Goal: Task Accomplishment & Management: Use online tool/utility

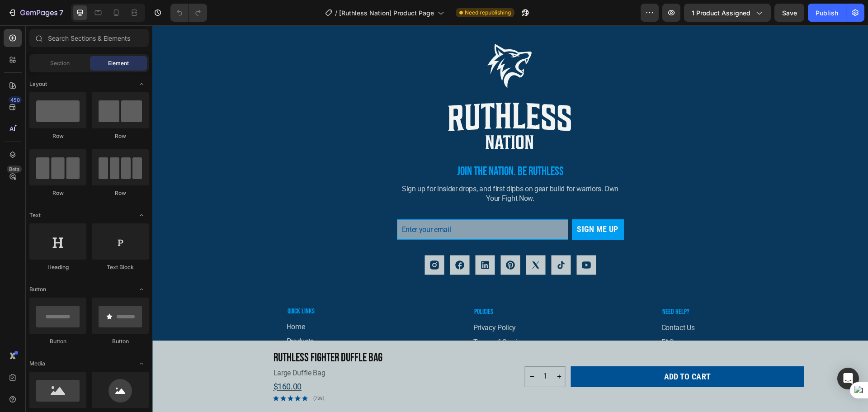
scroll to position [2417, 0]
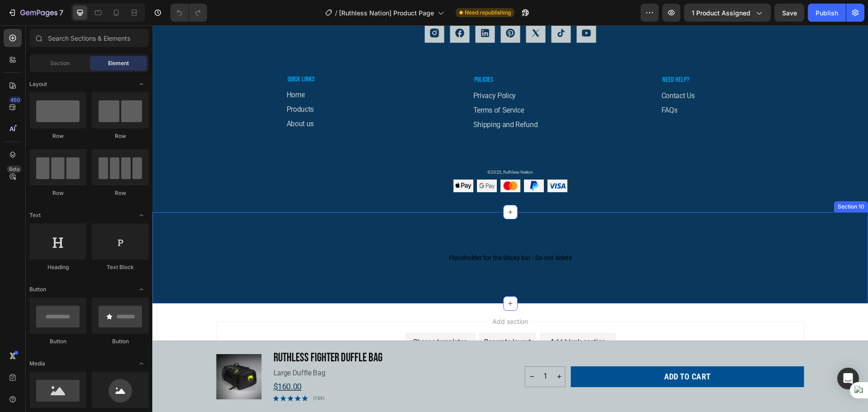
click at [425, 288] on div "Placeholder for the Sticky bar - Do not delete Placeholder for the Sticky bar -…" at bounding box center [510, 257] width 716 height 91
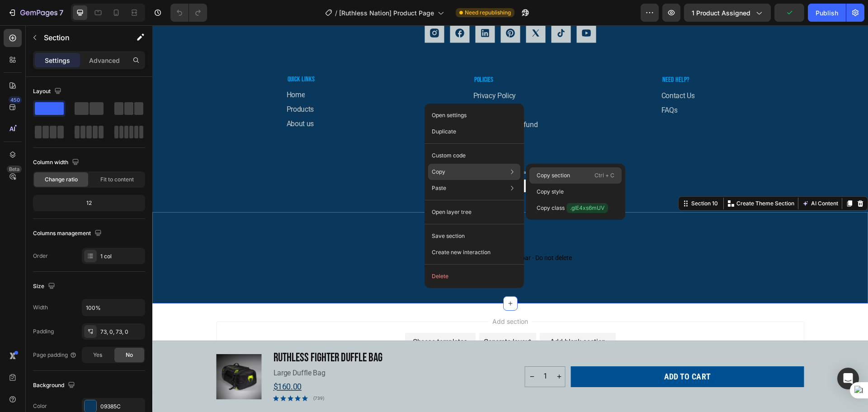
click at [561, 175] on p "Copy section" at bounding box center [553, 175] width 33 height 8
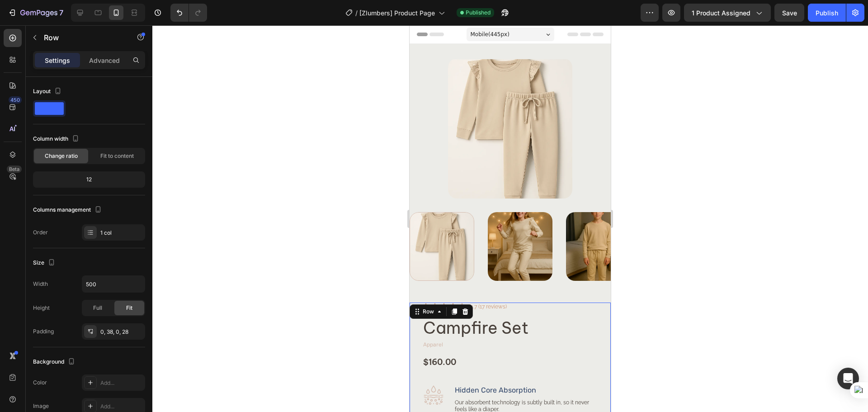
scroll to position [440, 0]
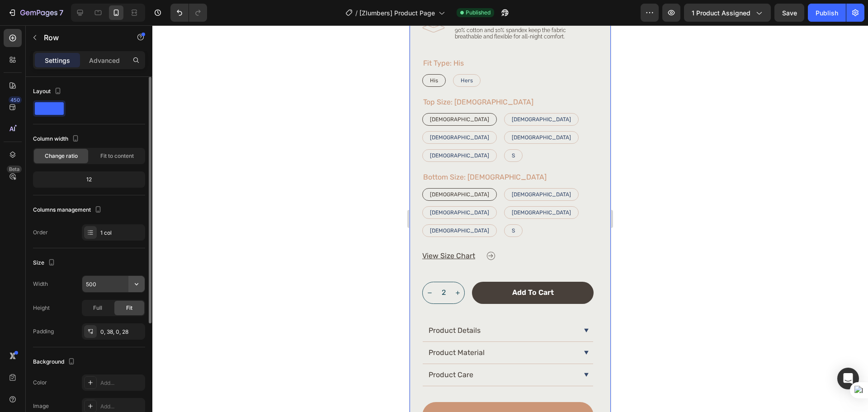
click at [140, 288] on icon "button" at bounding box center [136, 283] width 9 height 9
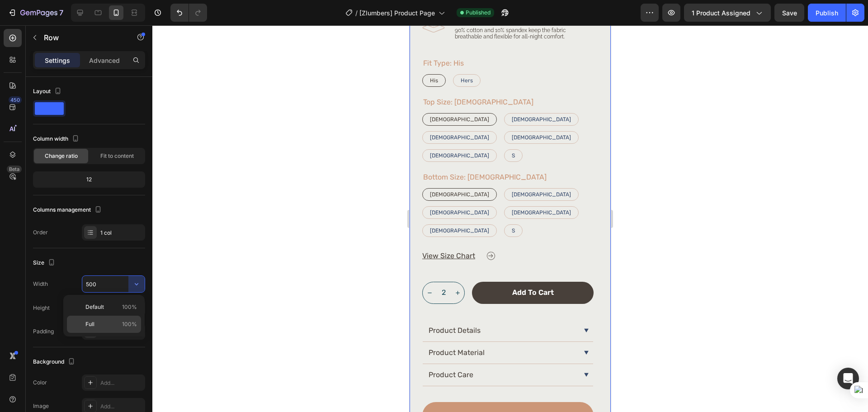
click at [111, 322] on p "Full 100%" at bounding box center [111, 324] width 52 height 8
type input "100%"
click at [96, 57] on p "Advanced" at bounding box center [104, 60] width 31 height 9
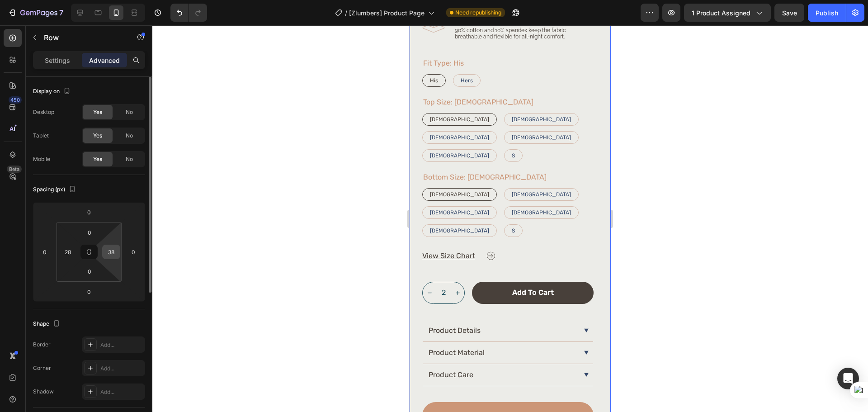
click at [112, 256] on input "38" at bounding box center [111, 252] width 14 height 14
type input "28"
click at [707, 251] on div at bounding box center [510, 218] width 716 height 387
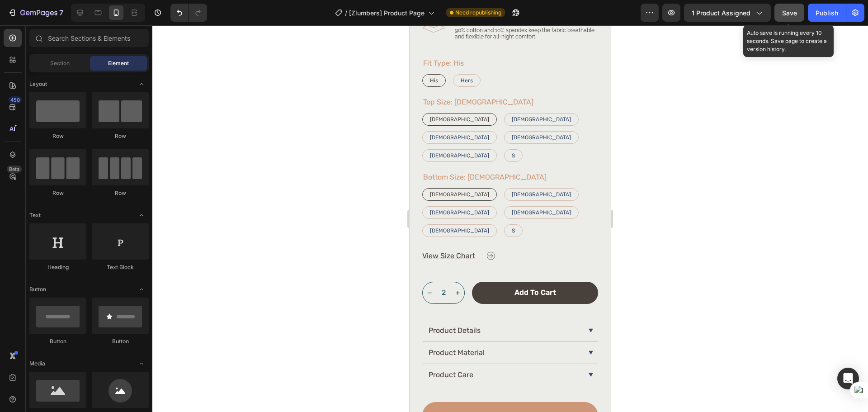
click at [794, 13] on span "Save" at bounding box center [789, 13] width 15 height 8
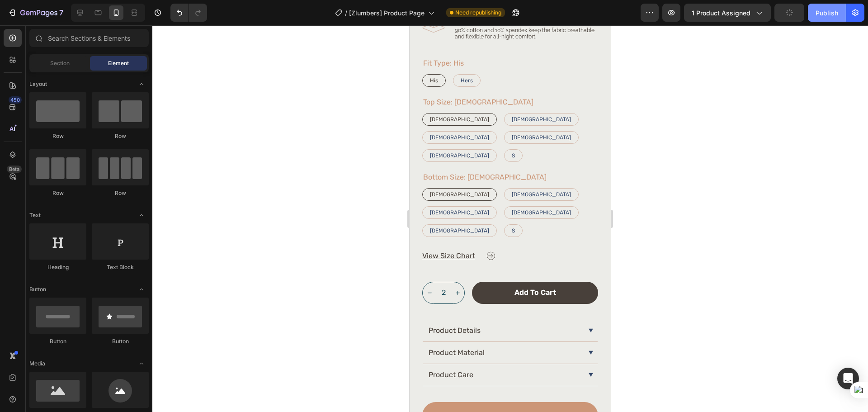
click at [820, 15] on div "Publish" at bounding box center [827, 12] width 23 height 9
click at [446, 282] on input "2" at bounding box center [443, 292] width 14 height 21
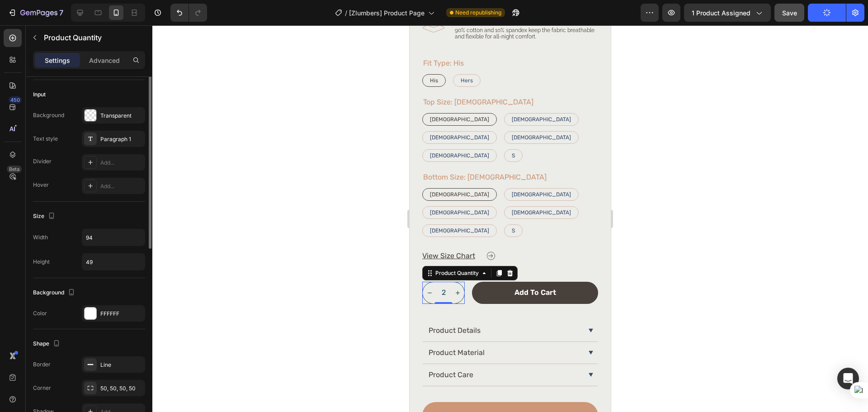
scroll to position [151, 0]
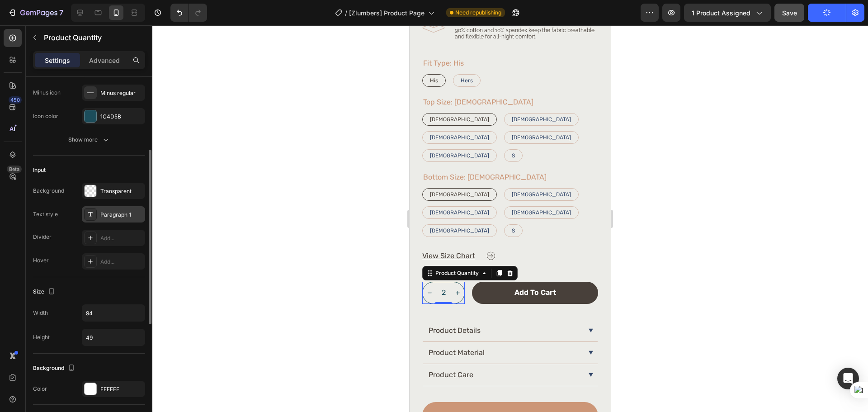
click at [118, 219] on div "Paragraph 1" at bounding box center [113, 214] width 63 height 16
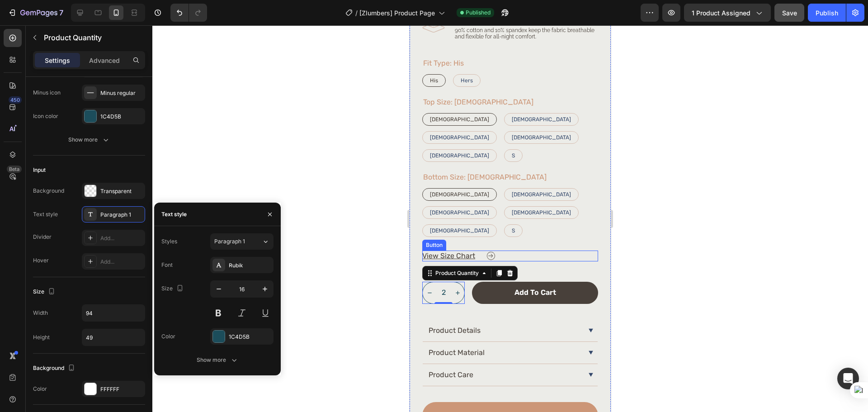
click at [562, 251] on div "View Size Chart Button" at bounding box center [510, 256] width 176 height 11
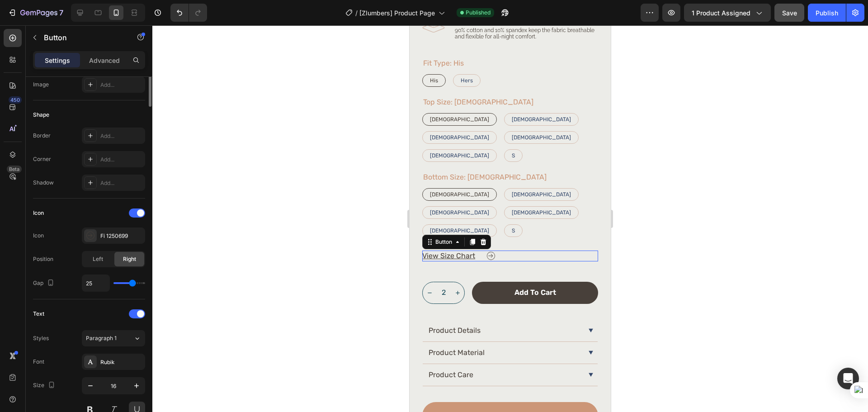
scroll to position [0, 0]
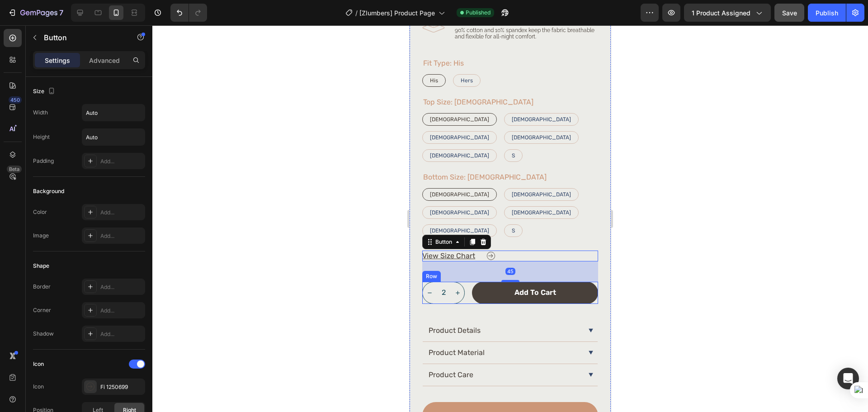
click at [470, 282] on div "2 Product Quantity Add to cart Add to Cart Row" at bounding box center [510, 293] width 176 height 22
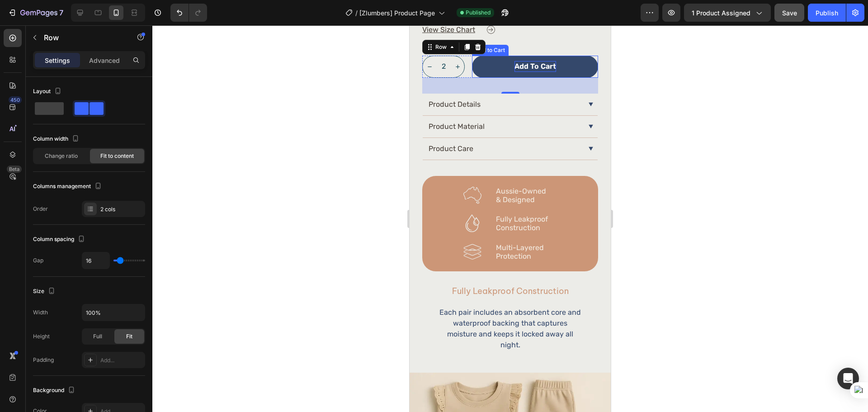
scroll to position [742, 0]
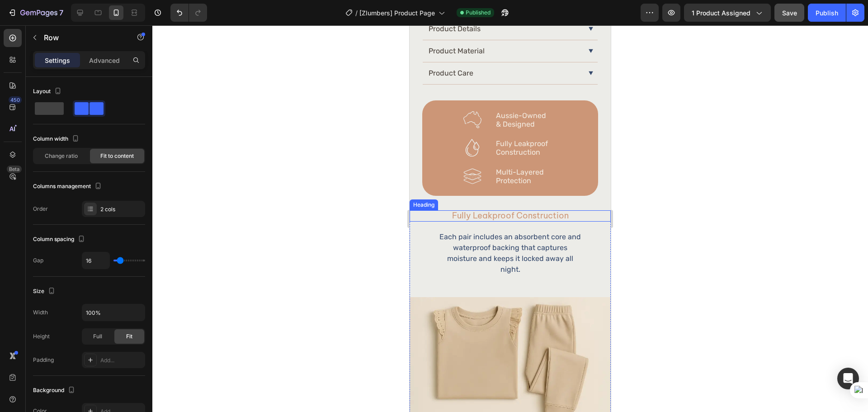
click at [548, 210] on h2 "Fully Leakproof Construction" at bounding box center [510, 215] width 176 height 11
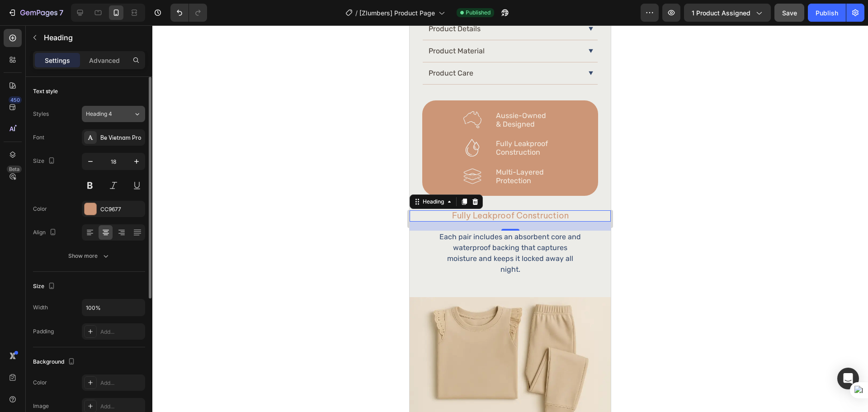
click at [108, 115] on span "Heading 4" at bounding box center [99, 114] width 26 height 8
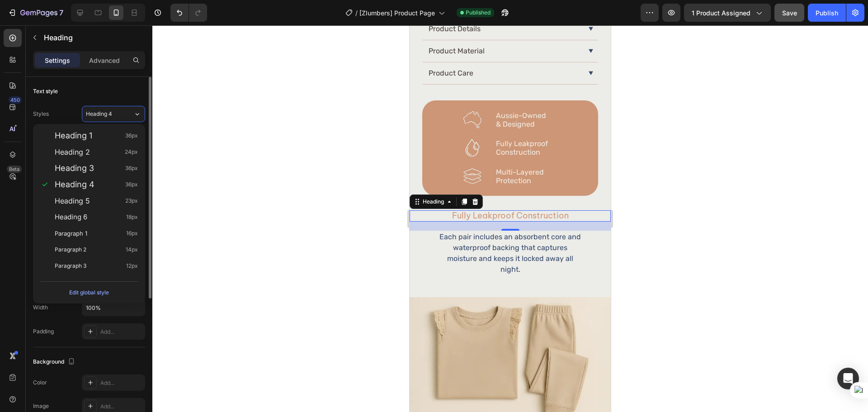
click at [117, 92] on div "Text style" at bounding box center [89, 91] width 112 height 14
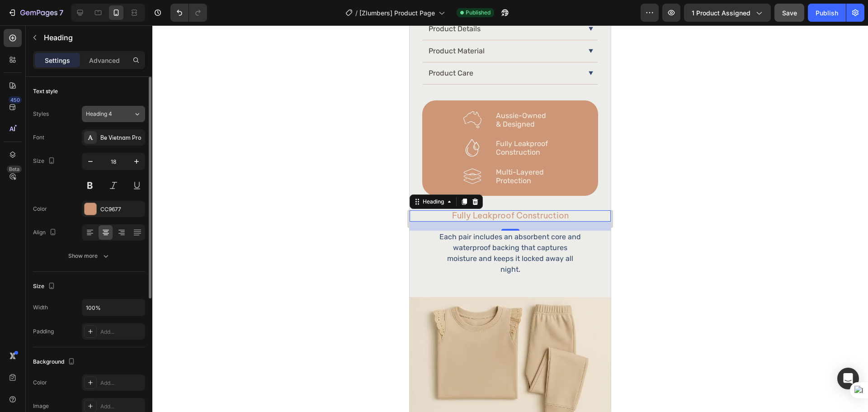
click at [103, 120] on button "Heading 4" at bounding box center [113, 114] width 63 height 16
click at [115, 94] on div "Text style" at bounding box center [89, 91] width 112 height 14
click at [8, 153] on icon at bounding box center [12, 154] width 9 height 9
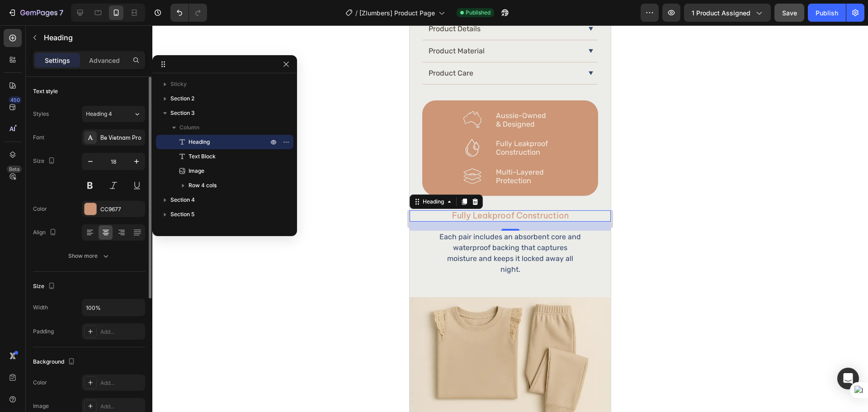
click at [118, 347] on div "Text style Styles Heading 4 Font Be Vietnam Pro Size 18 Color CC9677 Align Show…" at bounding box center [89, 384] width 112 height 75
click at [100, 121] on button "Heading 4" at bounding box center [113, 114] width 63 height 16
click at [79, 18] on div at bounding box center [80, 12] width 14 height 14
type input "36"
type input "1200"
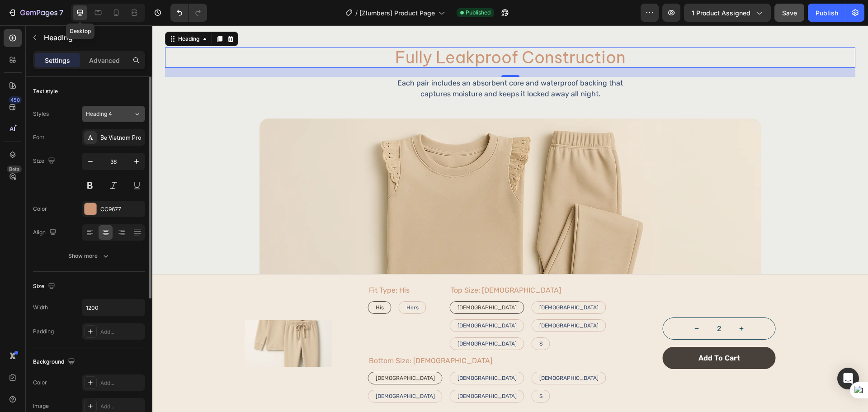
type input "1"
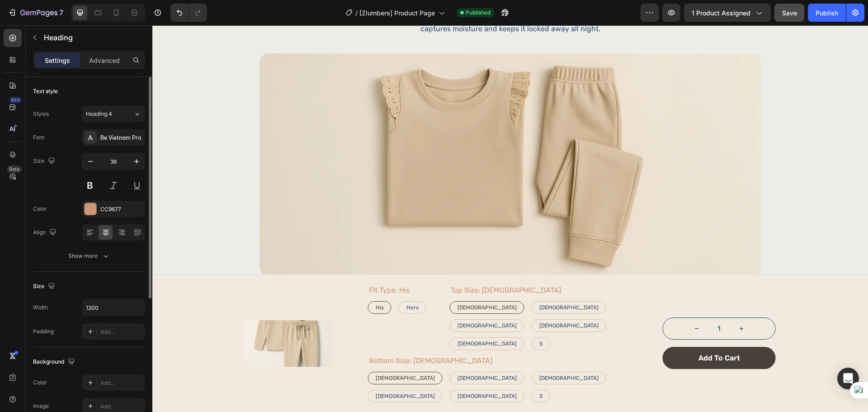
scroll to position [607, 0]
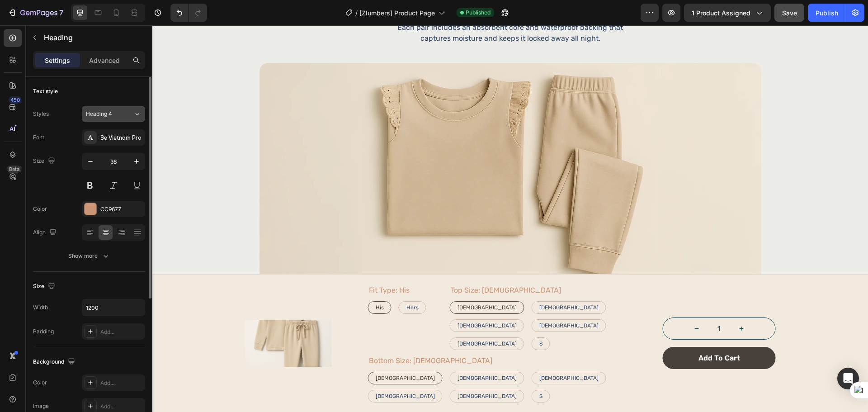
click at [120, 113] on div "Heading 4" at bounding box center [104, 114] width 37 height 8
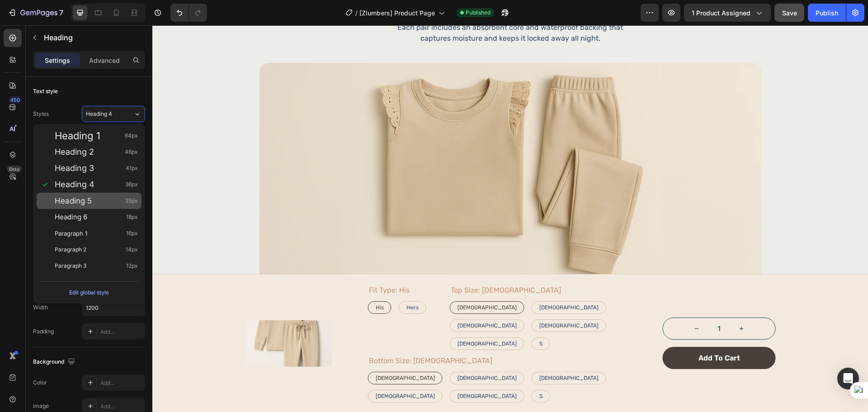
click at [103, 195] on div "Heading 5 25px" at bounding box center [89, 201] width 105 height 16
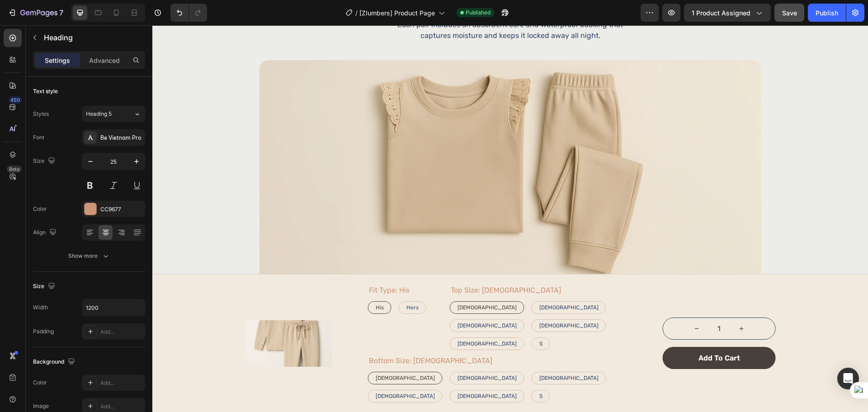
scroll to position [605, 0]
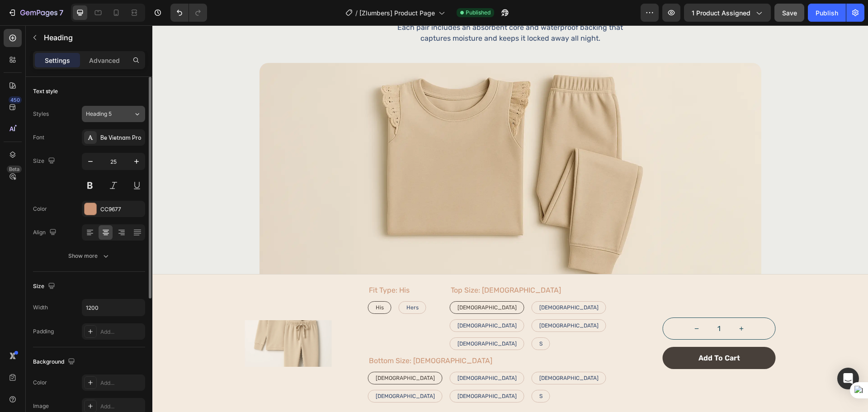
click at [110, 113] on span "Heading 5" at bounding box center [99, 114] width 26 height 8
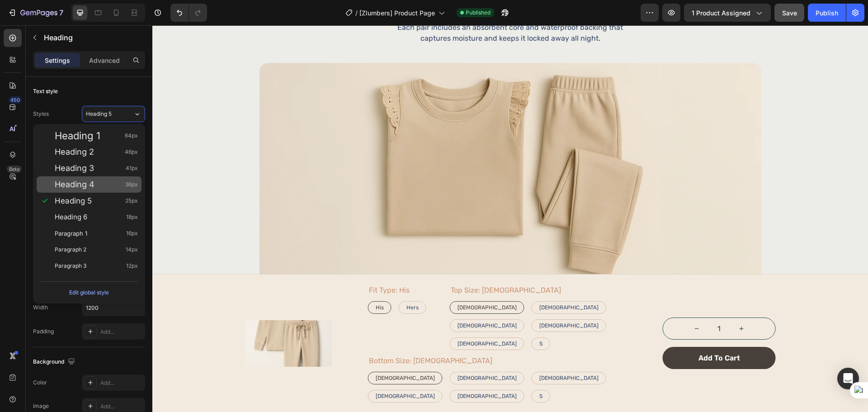
click at [109, 186] on div "Heading 4 36px" at bounding box center [96, 184] width 83 height 9
type input "36"
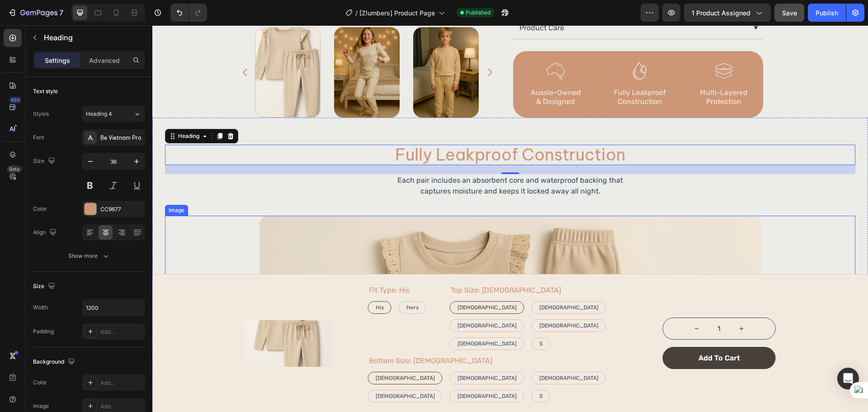
scroll to position [456, 0]
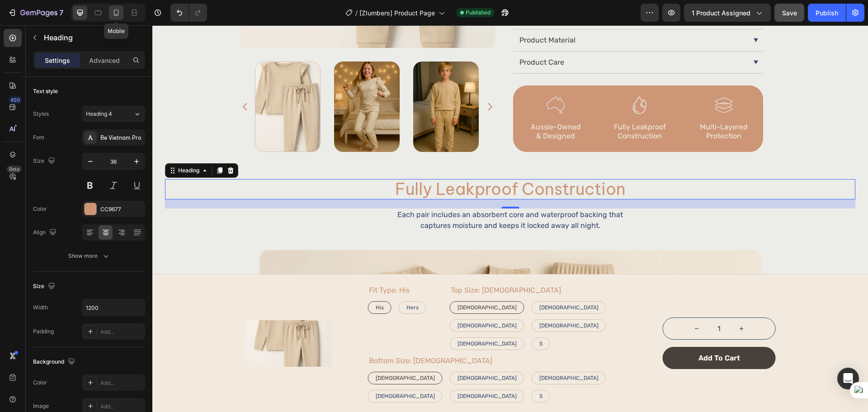
click at [113, 12] on icon at bounding box center [116, 12] width 9 height 9
type input "100%"
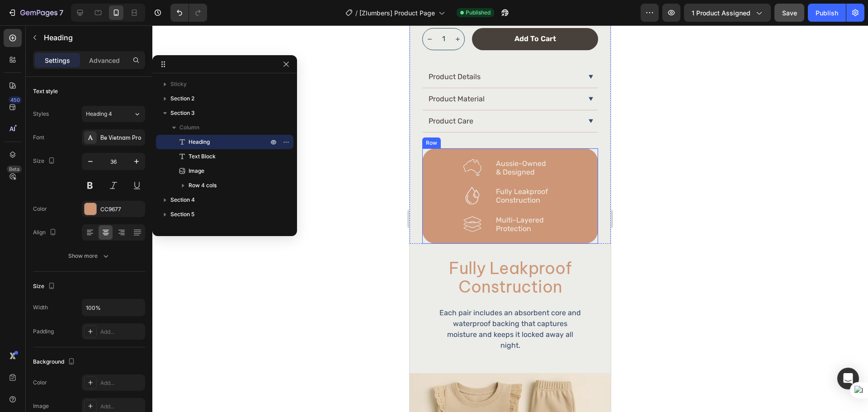
scroll to position [758, 0]
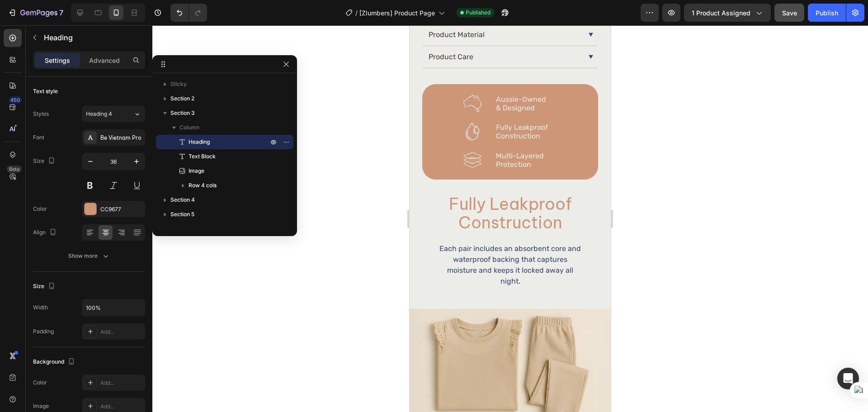
click at [653, 252] on div at bounding box center [510, 218] width 716 height 387
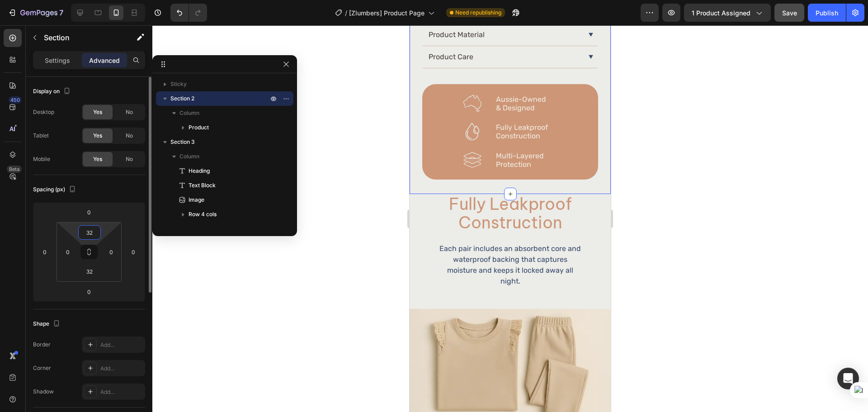
click at [90, 230] on input "32" at bounding box center [89, 233] width 18 height 14
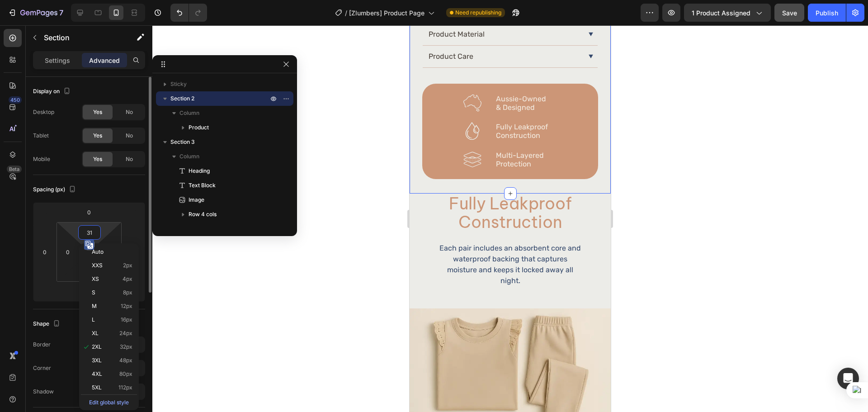
type input "30"
click at [15, 246] on div "450 Beta" at bounding box center [13, 188] width 18 height 318
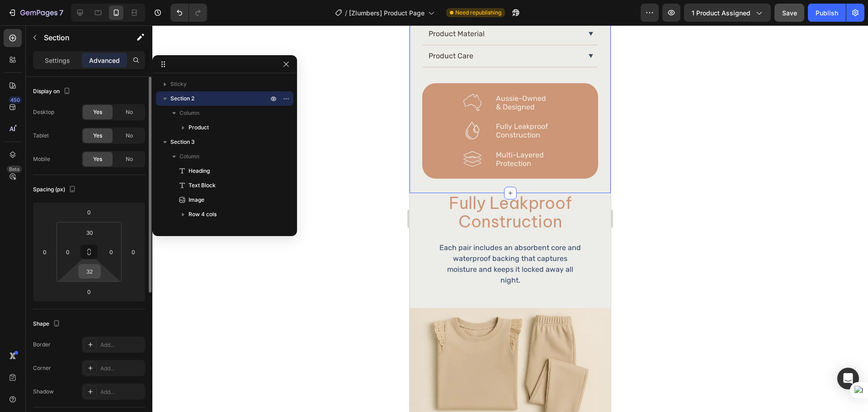
click at [94, 278] on input "32" at bounding box center [89, 272] width 18 height 14
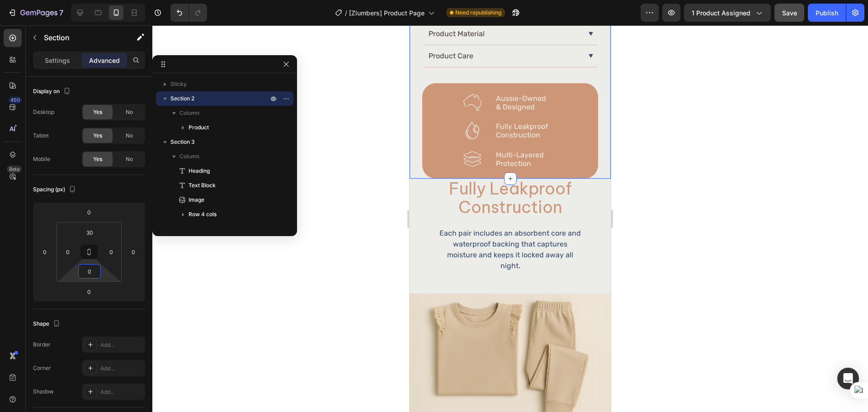
type input "0"
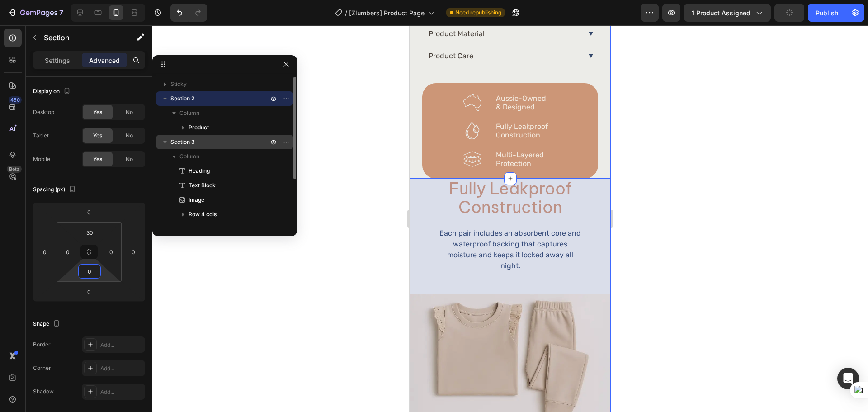
click at [196, 141] on p "Section 3" at bounding box center [219, 141] width 99 height 9
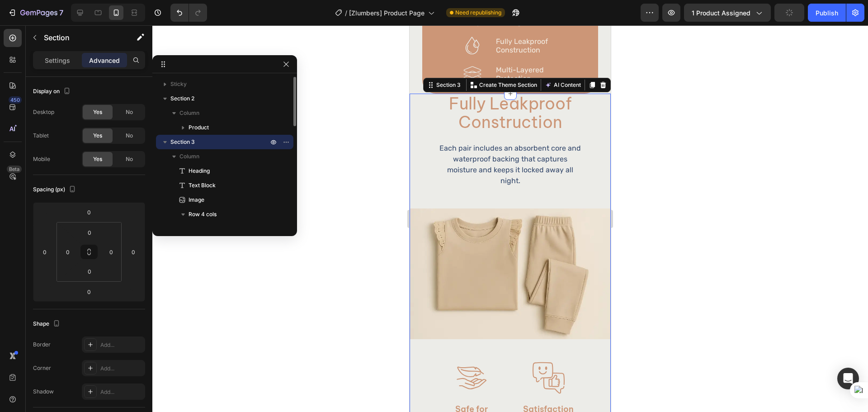
scroll to position [843, 0]
click at [92, 236] on input "0" at bounding box center [89, 233] width 18 height 14
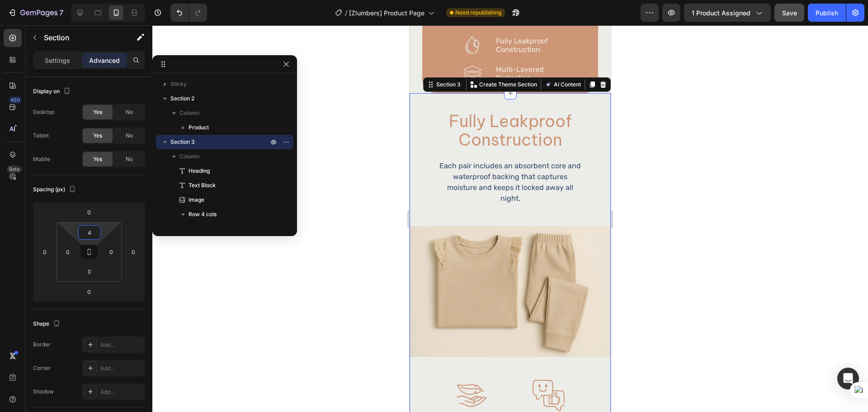
type input "44"
click at [696, 173] on div at bounding box center [510, 218] width 716 height 387
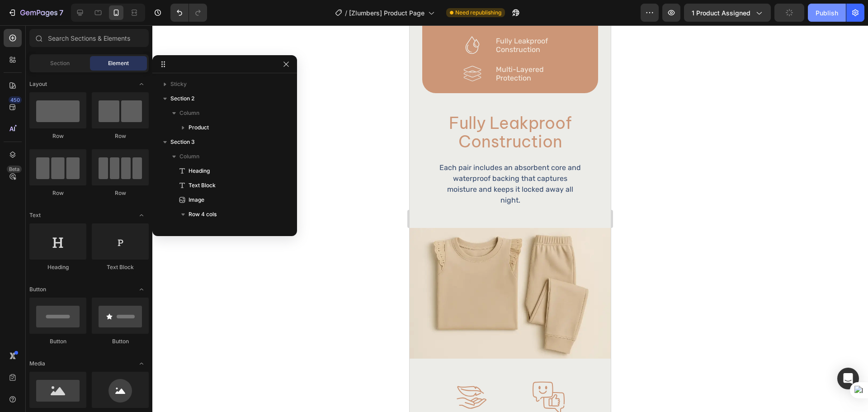
click at [828, 4] on button "Publish" at bounding box center [827, 13] width 38 height 18
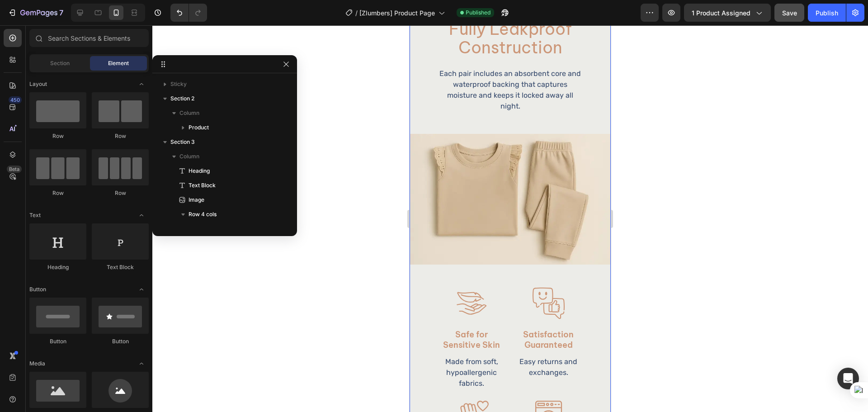
scroll to position [919, 0]
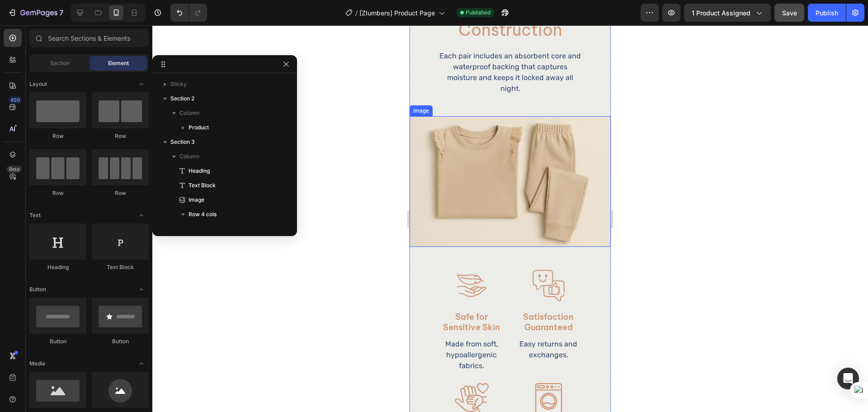
click at [506, 234] on img at bounding box center [510, 181] width 201 height 131
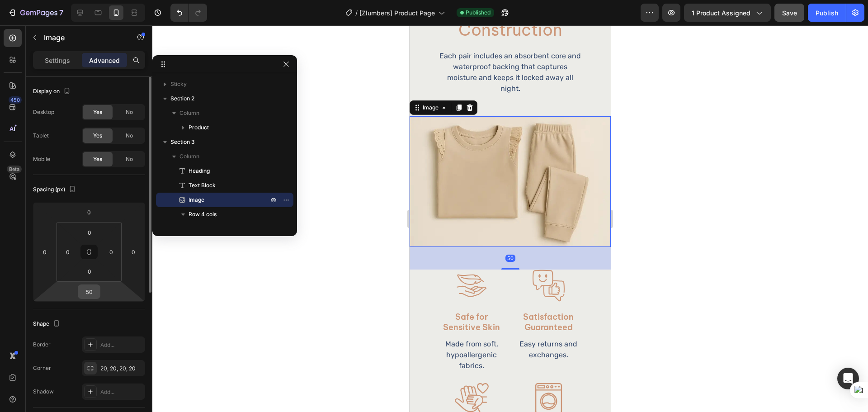
click at [93, 287] on input "50" at bounding box center [89, 292] width 18 height 14
type input "54"
click at [707, 255] on div at bounding box center [510, 218] width 716 height 387
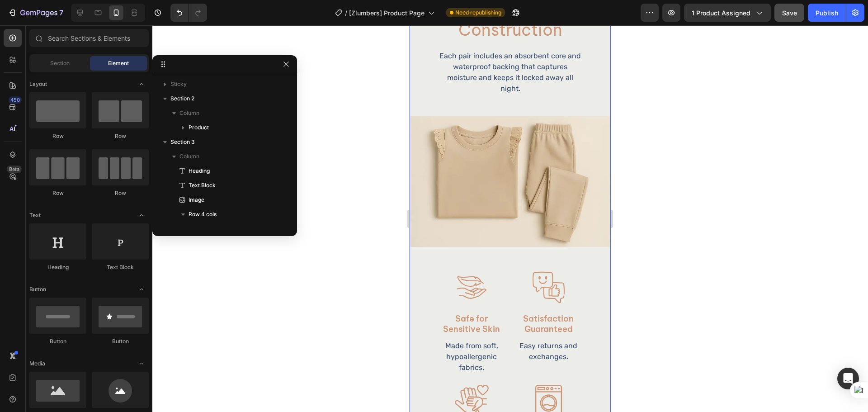
scroll to position [994, 0]
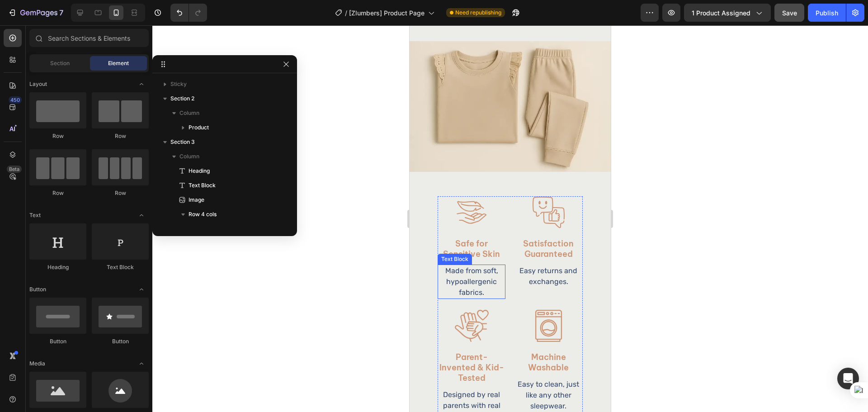
click at [482, 283] on p "Made from soft, hypoallergenic fabrics." at bounding box center [472, 281] width 66 height 33
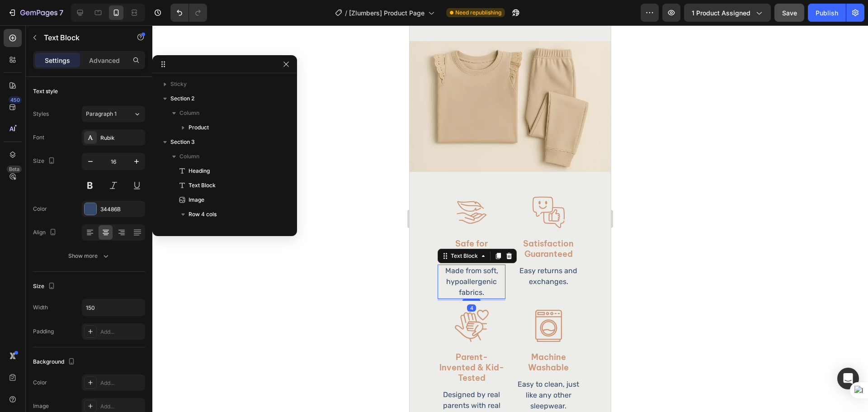
scroll to position [244, 0]
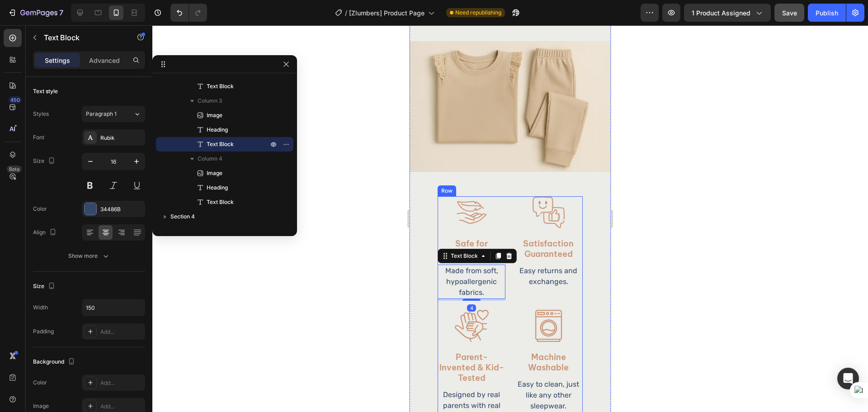
click at [515, 288] on div "Image Satisfaction Guaranteed Heading Easy returns and exchanges. Text Block" at bounding box center [549, 248] width 68 height 104
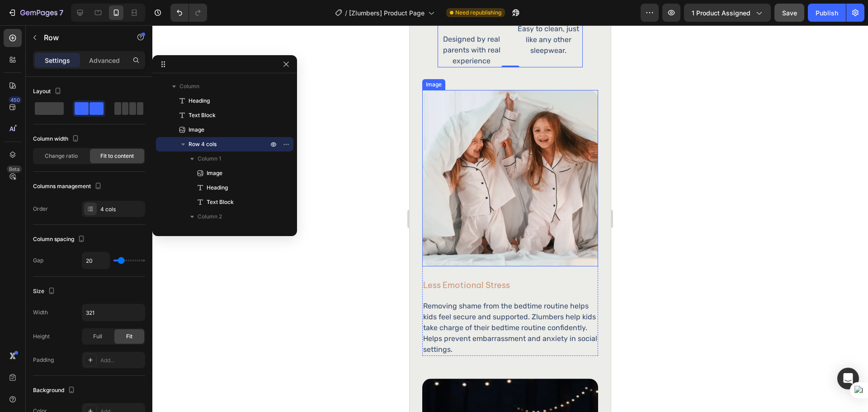
scroll to position [1371, 0]
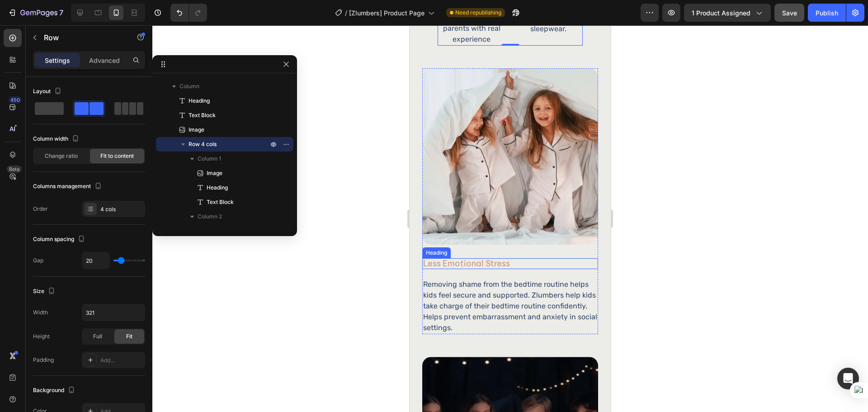
click at [523, 258] on h2 "less emotional stress" at bounding box center [483, 263] width 123 height 11
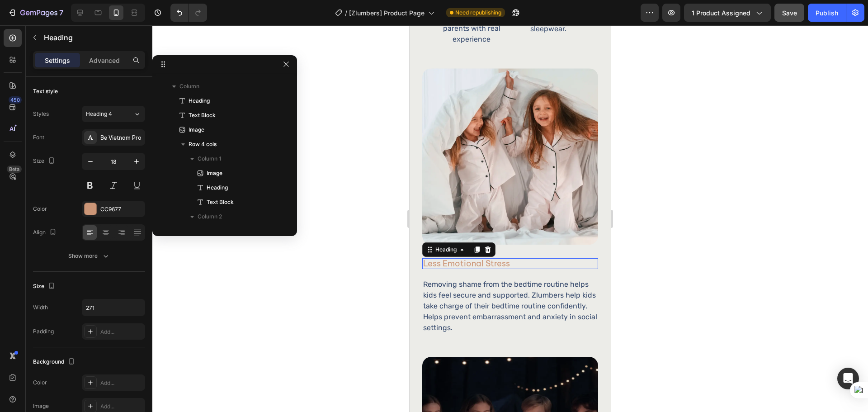
scroll to position [374, 0]
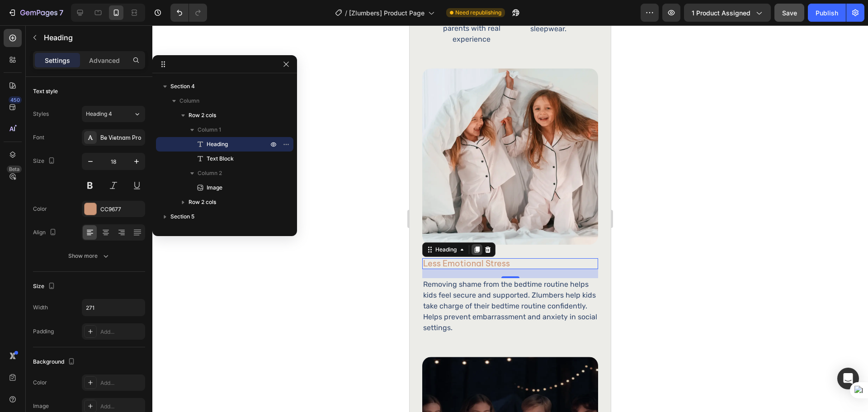
click at [477, 246] on icon at bounding box center [477, 249] width 5 height 6
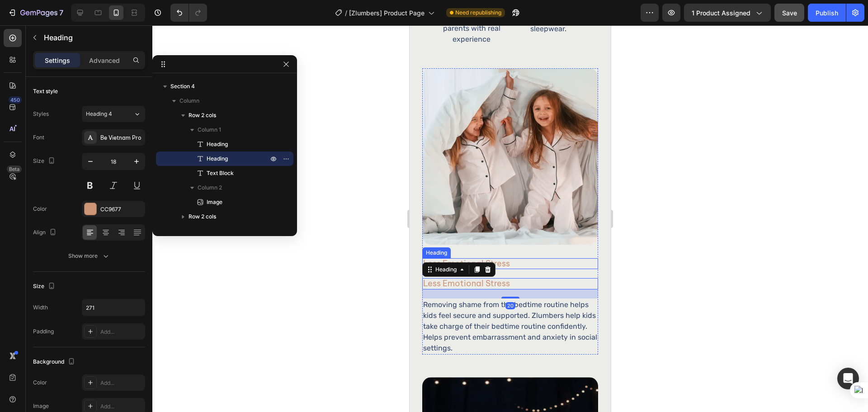
click at [521, 258] on h2 "less emotional stress" at bounding box center [483, 263] width 123 height 11
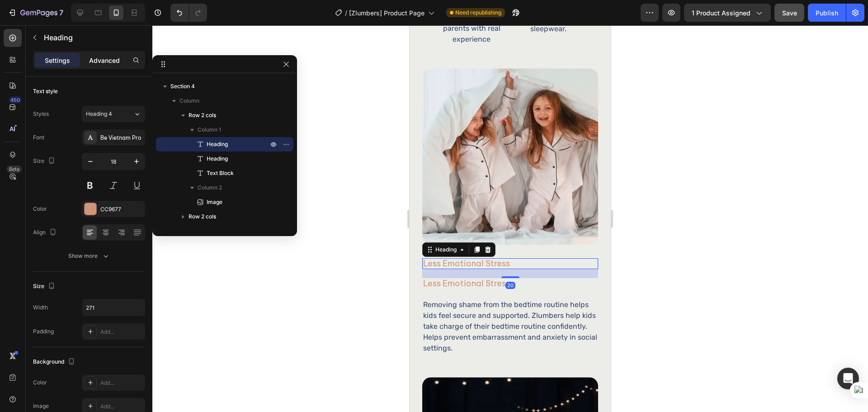
click at [101, 61] on p "Advanced" at bounding box center [104, 60] width 31 height 9
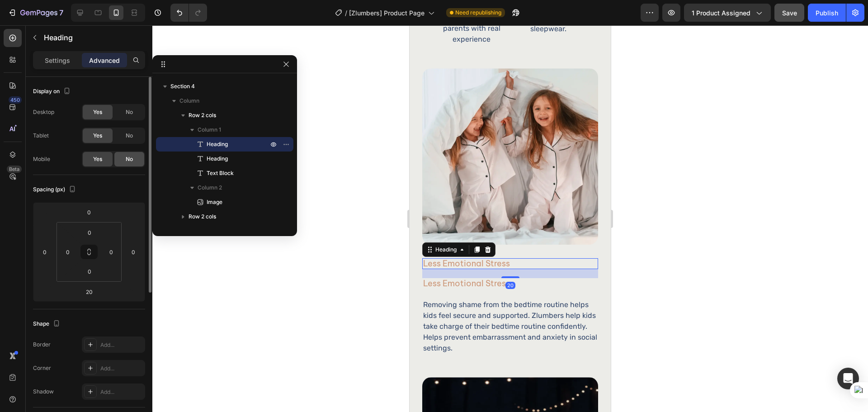
click at [127, 160] on span "No" at bounding box center [129, 159] width 7 height 8
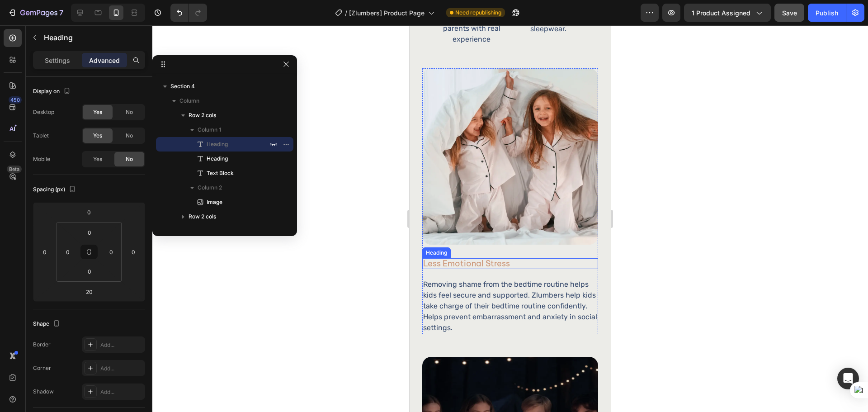
click at [517, 258] on h2 "less emotional stress" at bounding box center [483, 263] width 123 height 11
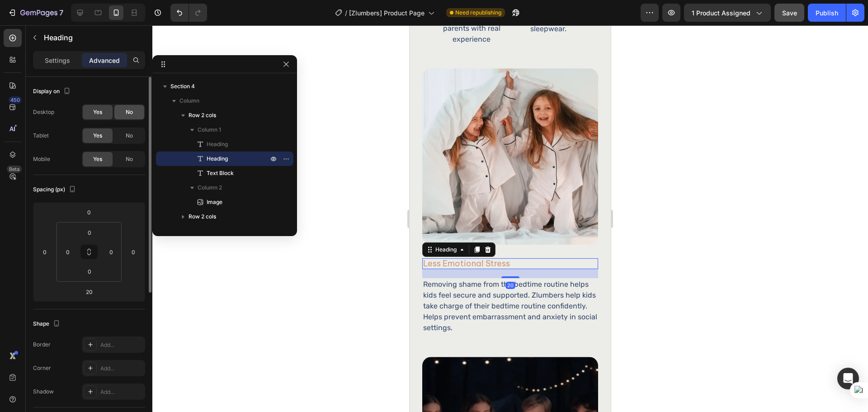
click at [127, 110] on span "No" at bounding box center [129, 112] width 7 height 8
click at [130, 130] on div "No" at bounding box center [129, 135] width 30 height 14
click at [66, 61] on p "Settings" at bounding box center [57, 60] width 25 height 9
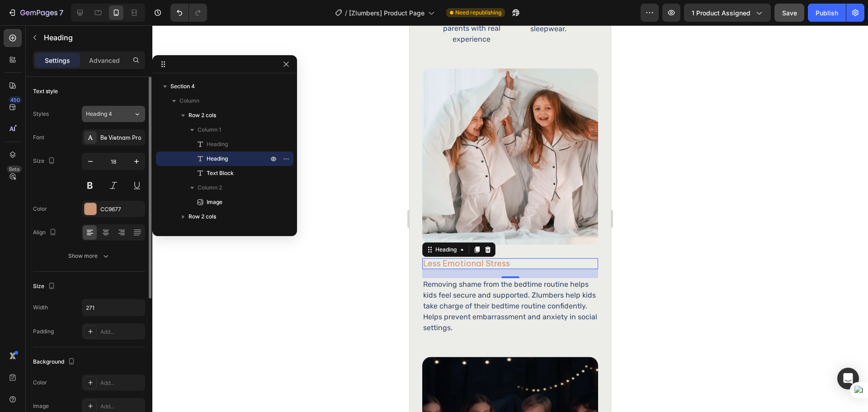
click at [114, 119] on button "Heading 4" at bounding box center [113, 114] width 63 height 16
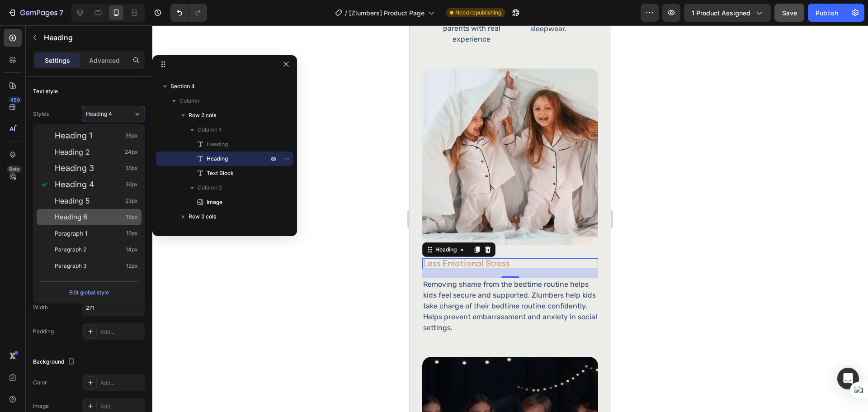
click at [101, 216] on div "Heading 6 18px" at bounding box center [96, 217] width 83 height 9
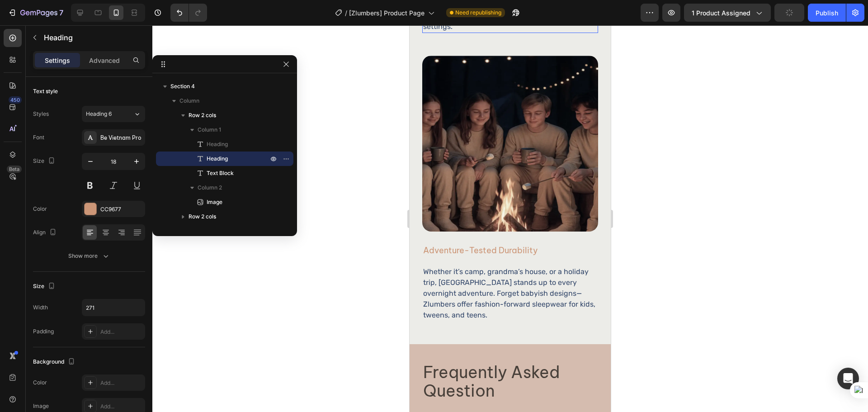
scroll to position [1672, 0]
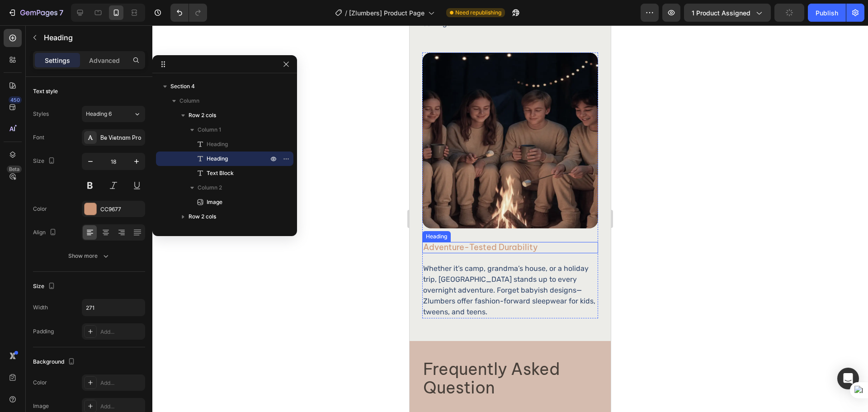
click at [536, 242] on h2 "adventure-tested durability" at bounding box center [483, 247] width 123 height 11
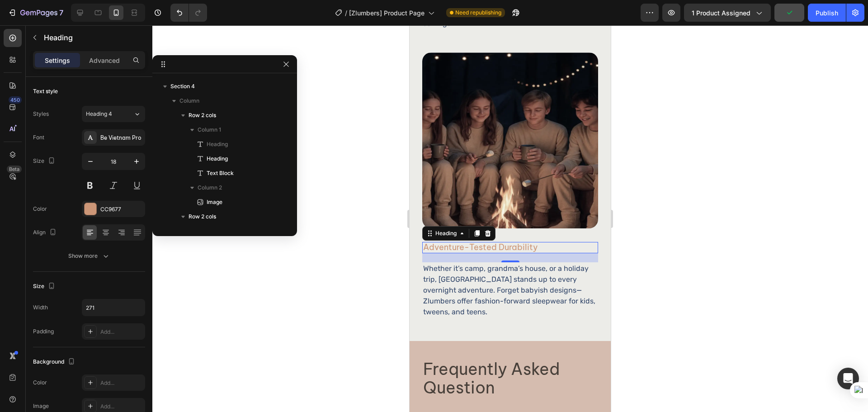
scroll to position [475, 0]
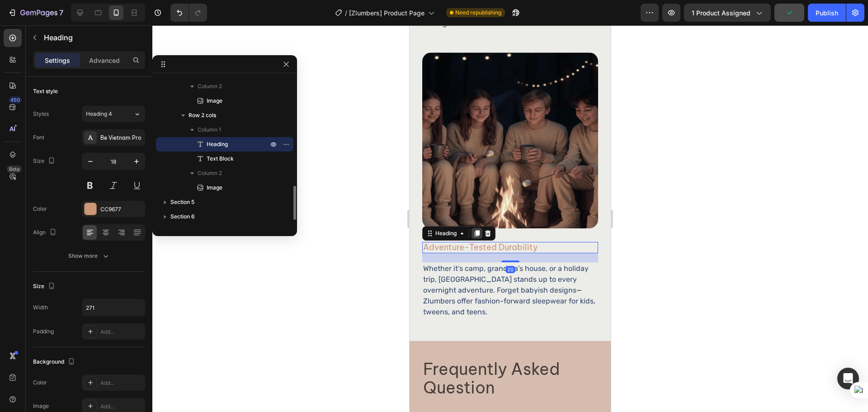
click at [479, 230] on icon at bounding box center [477, 233] width 5 height 6
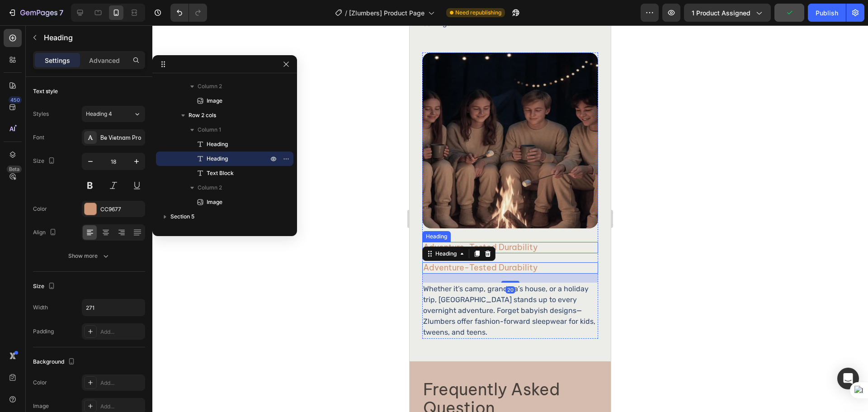
click at [534, 242] on h2 "adventure-tested durability" at bounding box center [483, 247] width 123 height 11
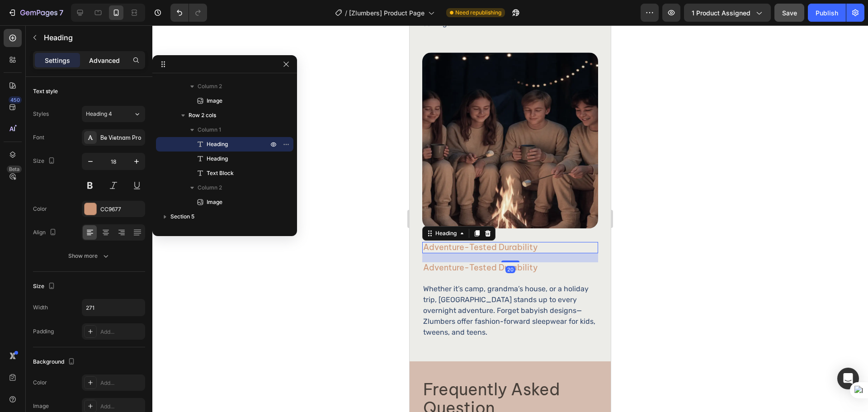
click at [108, 57] on p "Advanced" at bounding box center [104, 60] width 31 height 9
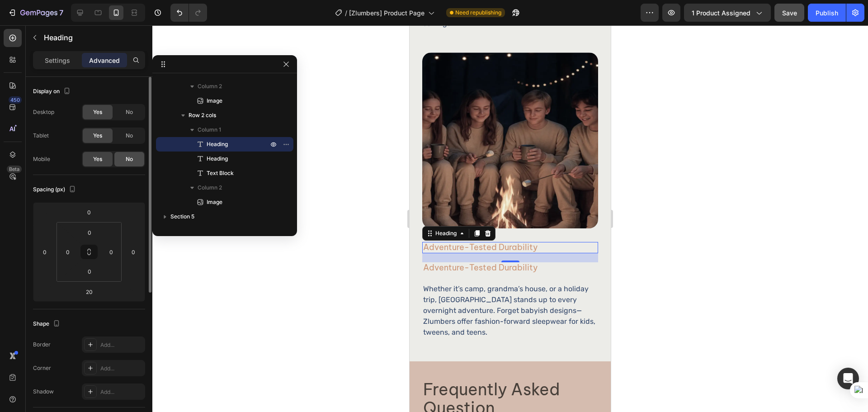
click at [131, 157] on span "No" at bounding box center [129, 159] width 7 height 8
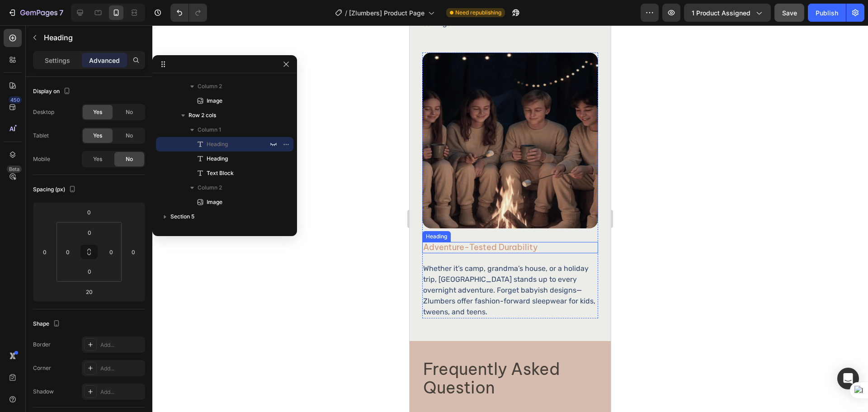
click at [497, 242] on h2 "adventure-tested durability" at bounding box center [483, 247] width 123 height 11
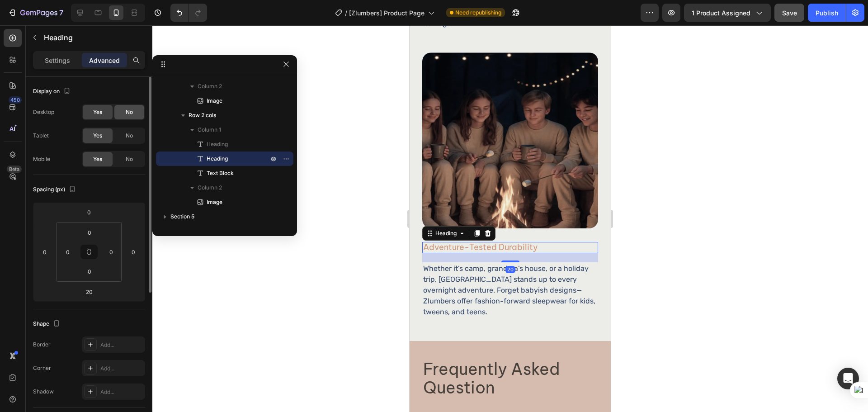
click at [138, 115] on div "No" at bounding box center [129, 112] width 30 height 14
click at [129, 139] on span "No" at bounding box center [129, 136] width 7 height 8
click at [57, 54] on div "Settings" at bounding box center [57, 60] width 45 height 14
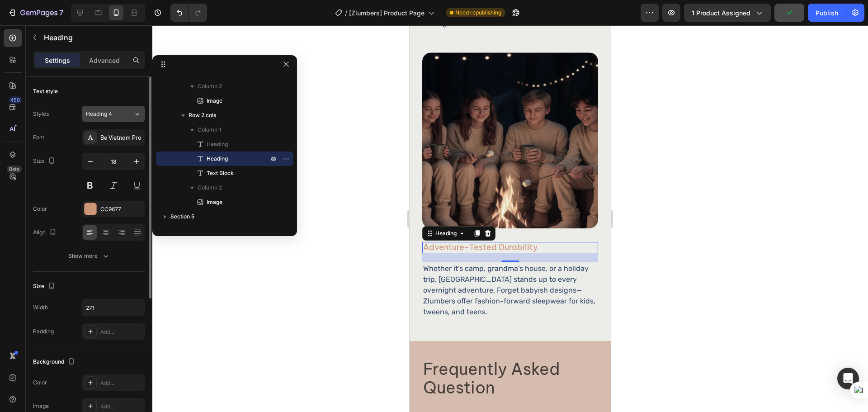
click at [123, 114] on div "Heading 4" at bounding box center [109, 114] width 47 height 8
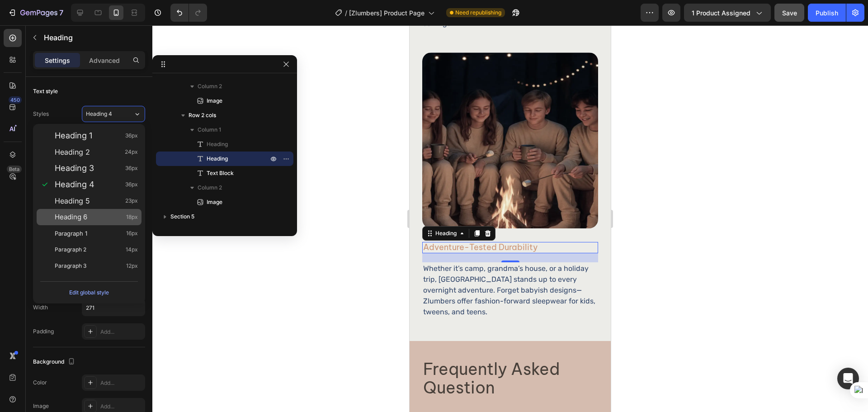
click at [120, 219] on div "Heading 6 18px" at bounding box center [96, 217] width 83 height 9
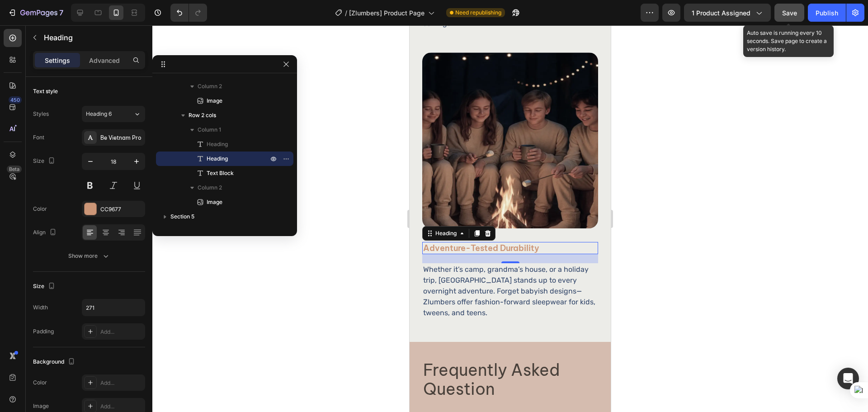
click at [794, 12] on span "Save" at bounding box center [789, 13] width 15 height 8
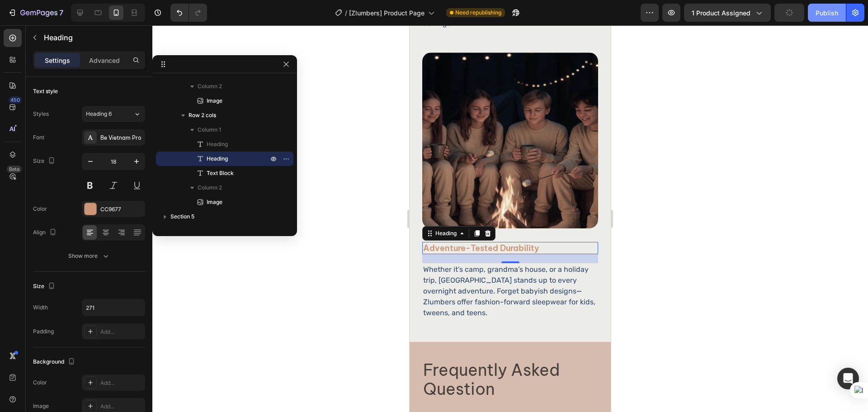
click at [820, 12] on div "Publish" at bounding box center [827, 12] width 23 height 9
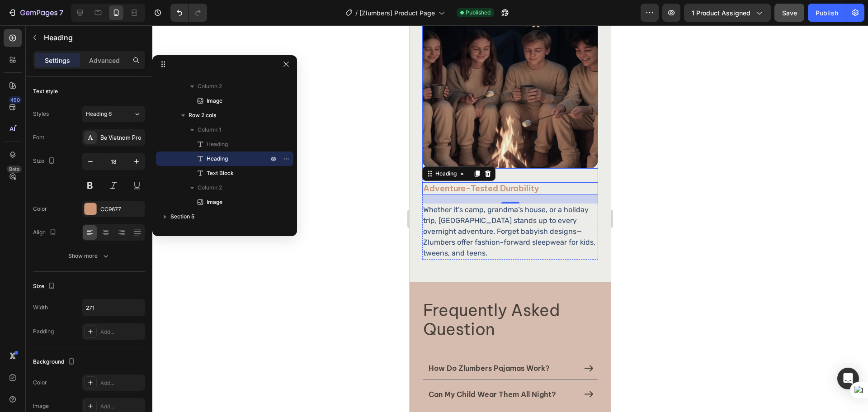
scroll to position [1823, 0]
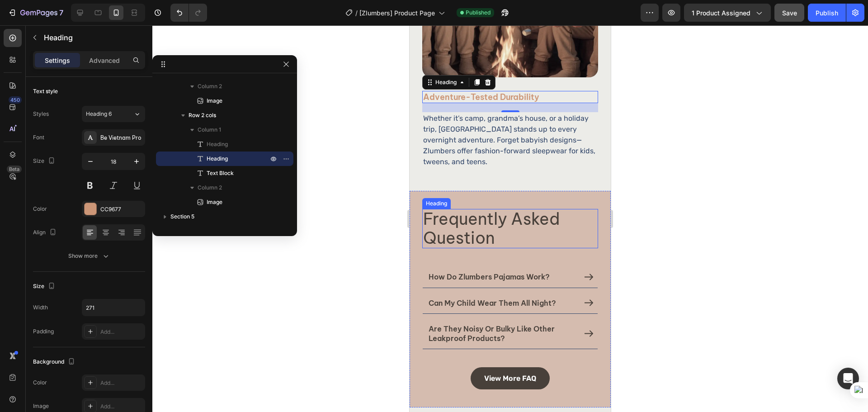
click at [537, 209] on h2 "Frequently Asked Question" at bounding box center [510, 228] width 176 height 39
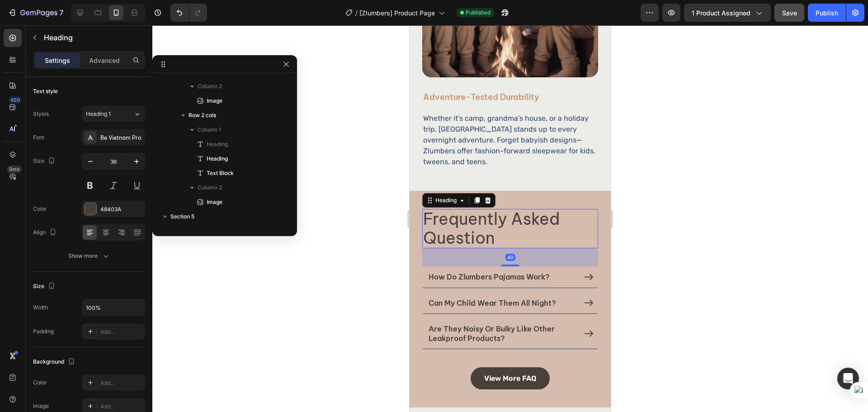
scroll to position [574, 0]
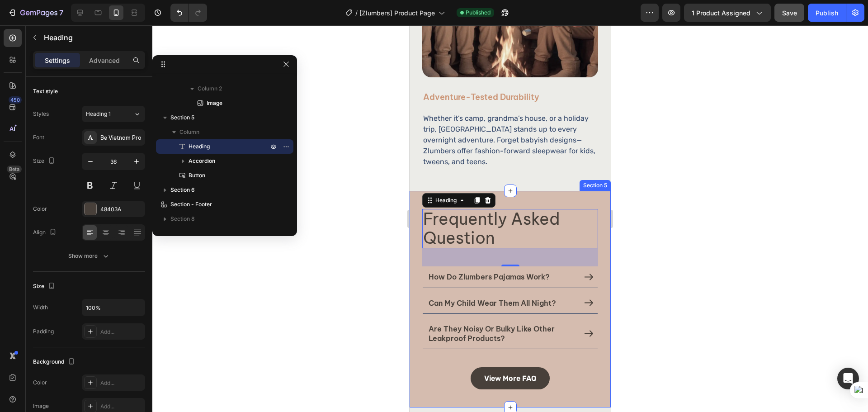
click at [412, 221] on div "Frequently Asked Question Heading 40 how do zlumbers pajamas work? can my child…" at bounding box center [510, 299] width 201 height 217
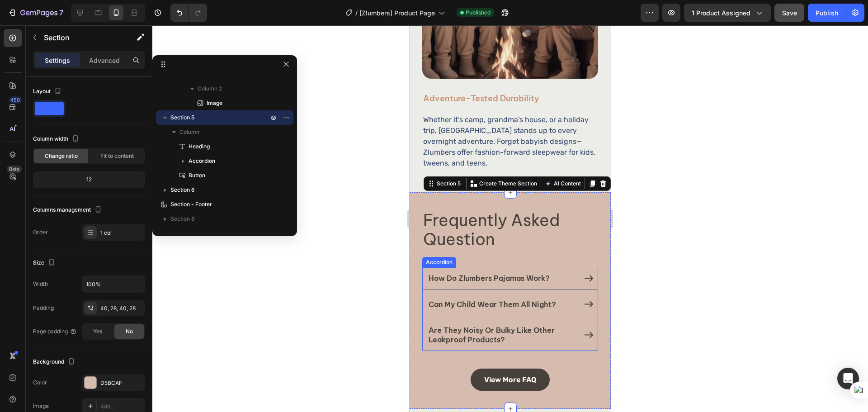
scroll to position [1974, 0]
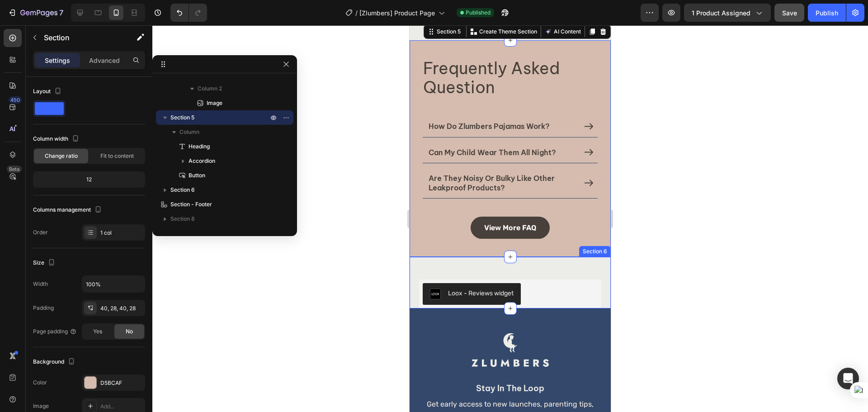
click at [497, 264] on div "Loox - Reviews widget Loox Row Section 6" at bounding box center [510, 283] width 201 height 52
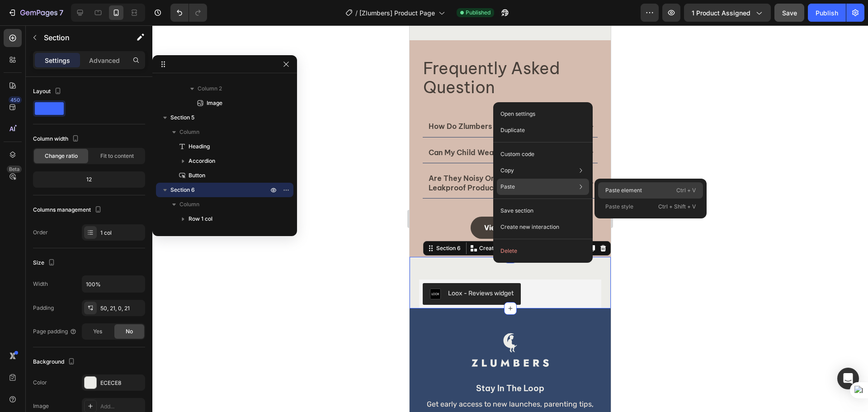
click at [628, 190] on p "Paste element" at bounding box center [623, 190] width 37 height 8
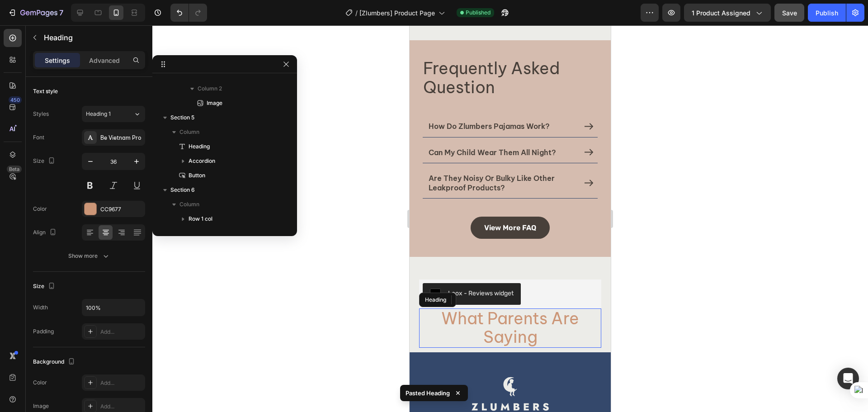
scroll to position [618, 0]
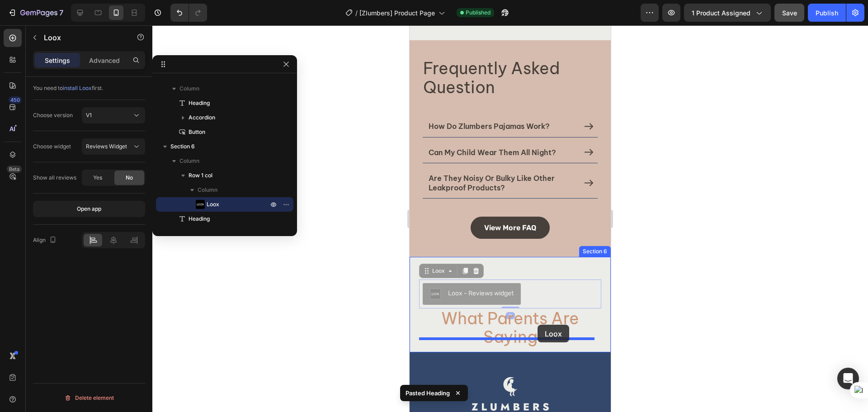
drag, startPoint x: 545, startPoint y: 281, endPoint x: 538, endPoint y: 325, distance: 44.0
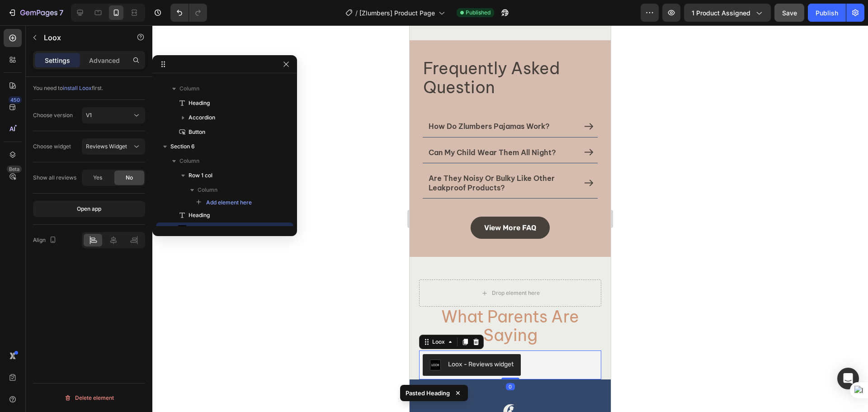
click at [678, 333] on div at bounding box center [510, 218] width 716 height 387
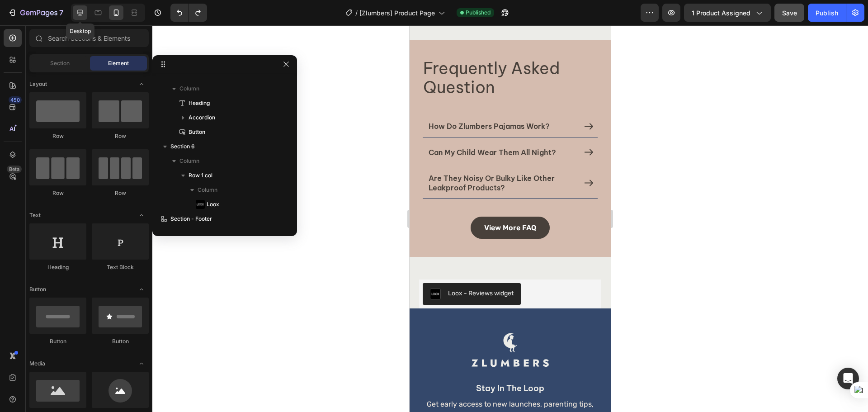
click at [80, 11] on icon at bounding box center [80, 12] width 9 height 9
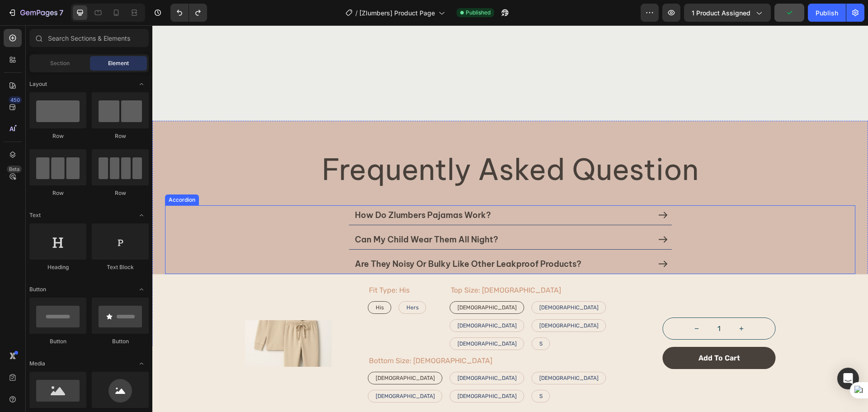
scroll to position [2124, 0]
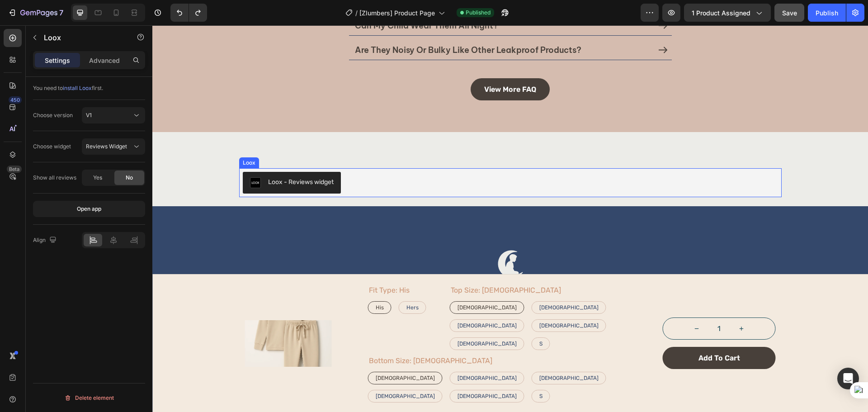
click at [342, 170] on div "Loox - Reviews widget" at bounding box center [510, 182] width 543 height 29
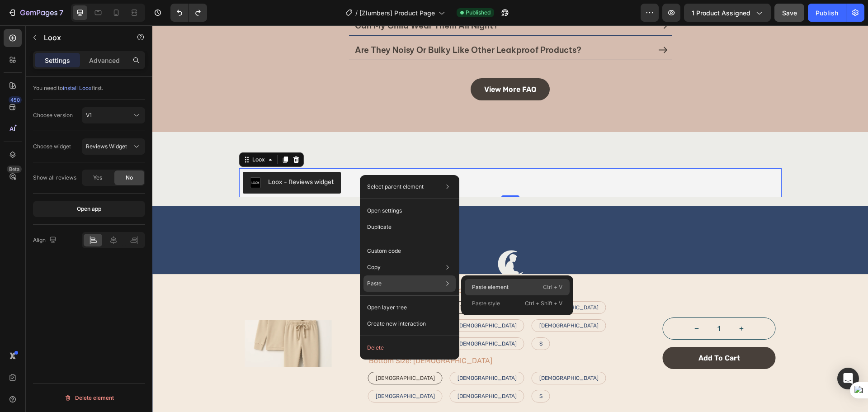
click at [541, 295] on div "Paste element Ctrl + V" at bounding box center [517, 303] width 105 height 16
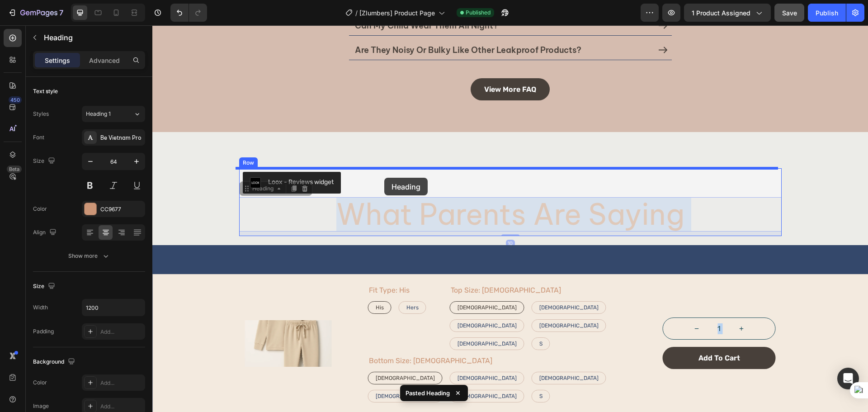
drag, startPoint x: 379, startPoint y: 212, endPoint x: 384, endPoint y: 178, distance: 34.8
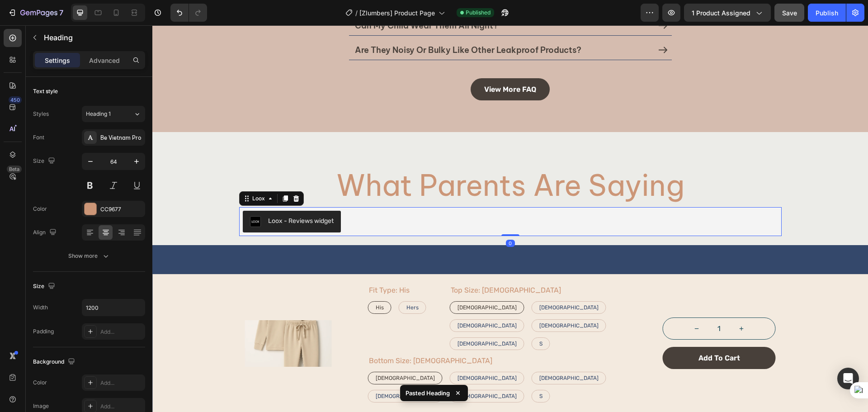
click at [405, 225] on div "Loox - Reviews widget" at bounding box center [510, 222] width 535 height 22
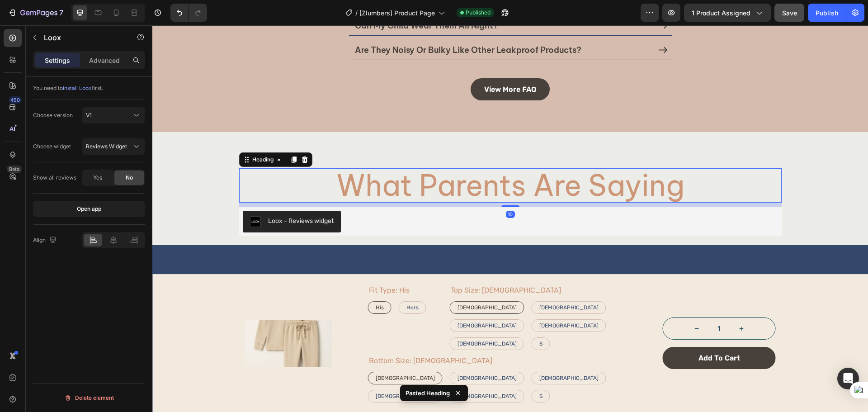
click at [365, 191] on p "What Parents Are Saying" at bounding box center [510, 185] width 541 height 33
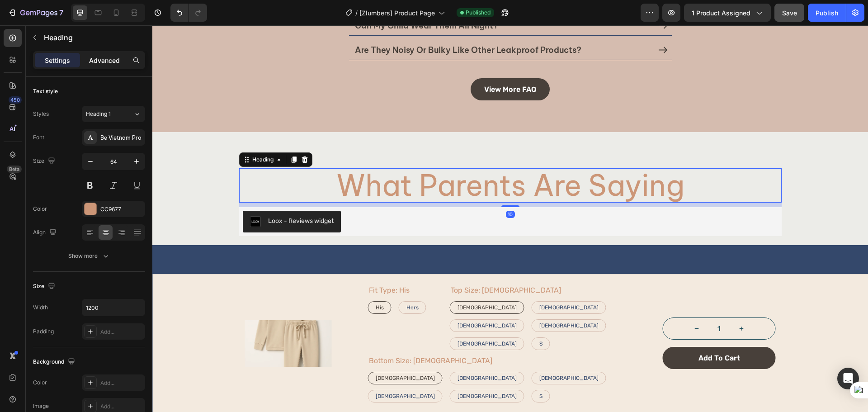
click at [99, 58] on p "Advanced" at bounding box center [104, 60] width 31 height 9
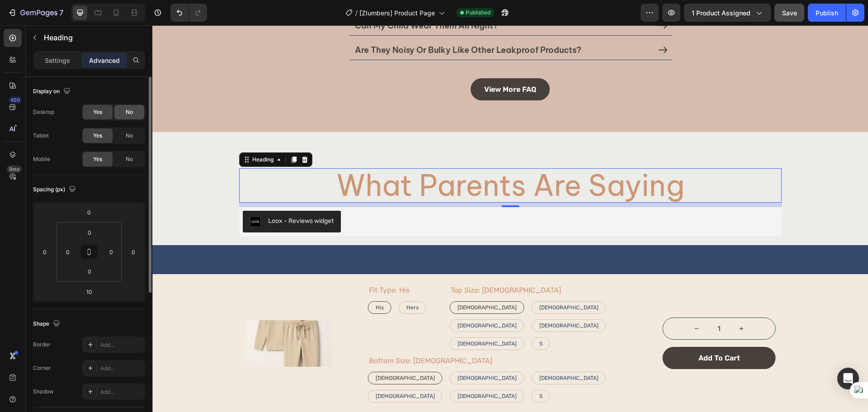
click at [127, 116] on span "No" at bounding box center [129, 112] width 7 height 8
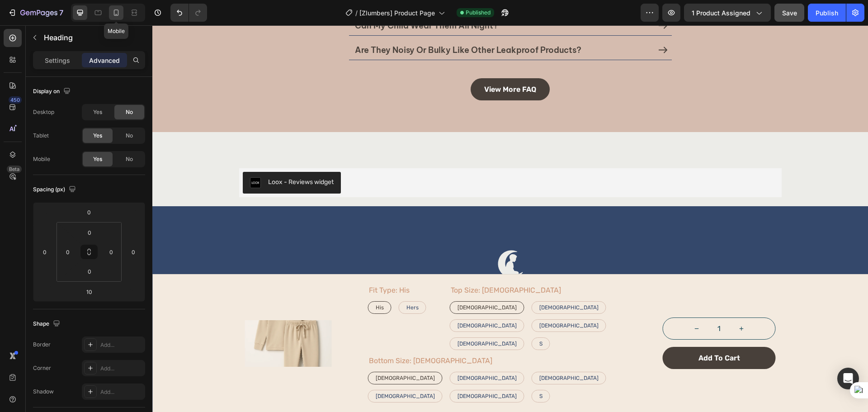
click at [110, 10] on div at bounding box center [116, 12] width 14 height 14
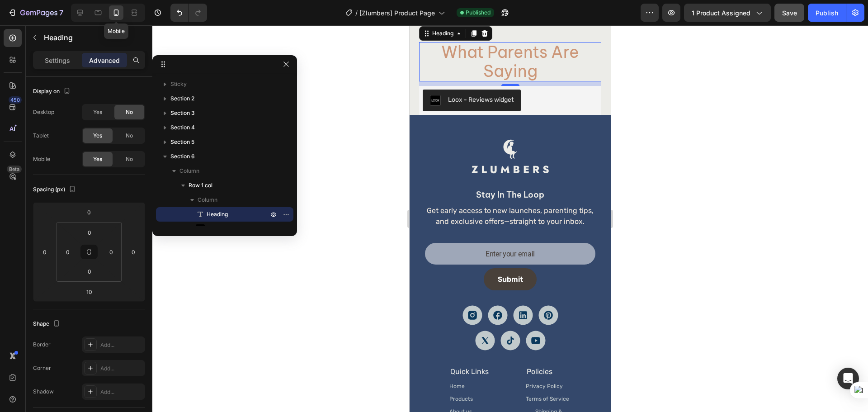
scroll to position [2109, 0]
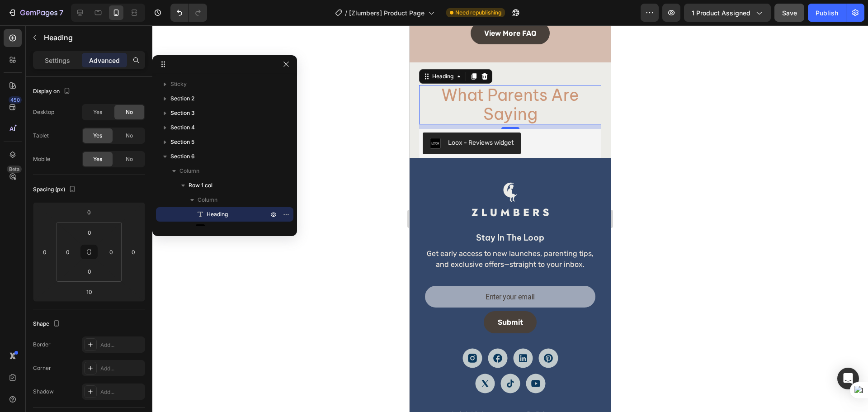
click at [686, 175] on div at bounding box center [510, 218] width 716 height 387
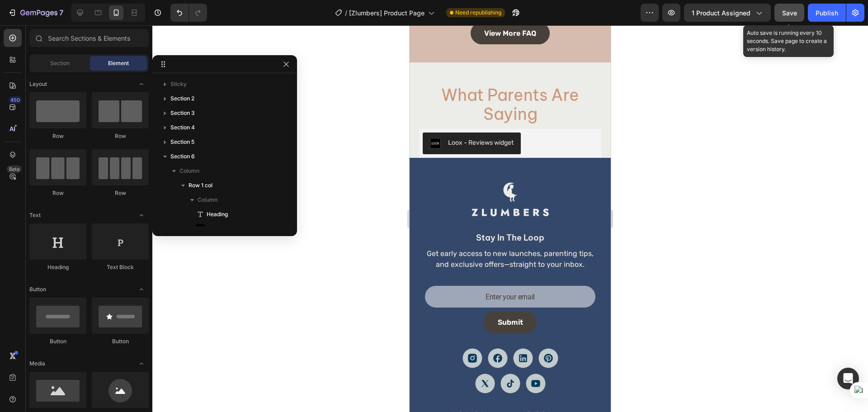
click at [788, 15] on span "Save" at bounding box center [789, 13] width 15 height 8
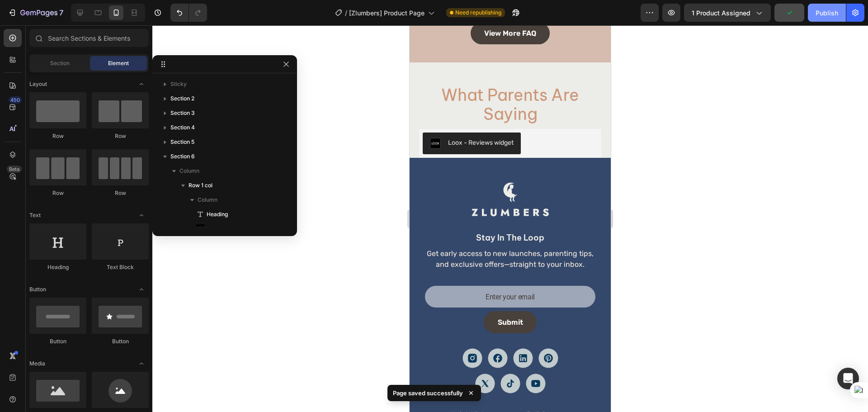
click at [833, 9] on div "Publish" at bounding box center [827, 12] width 23 height 9
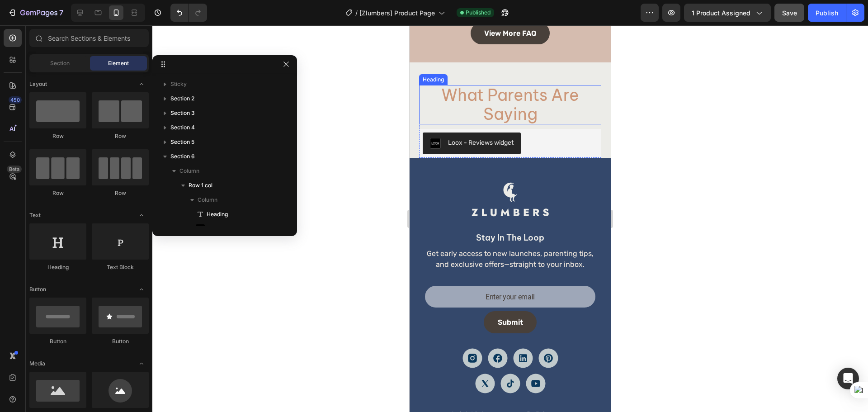
click at [544, 90] on p "What Parents Are Saying" at bounding box center [510, 105] width 180 height 38
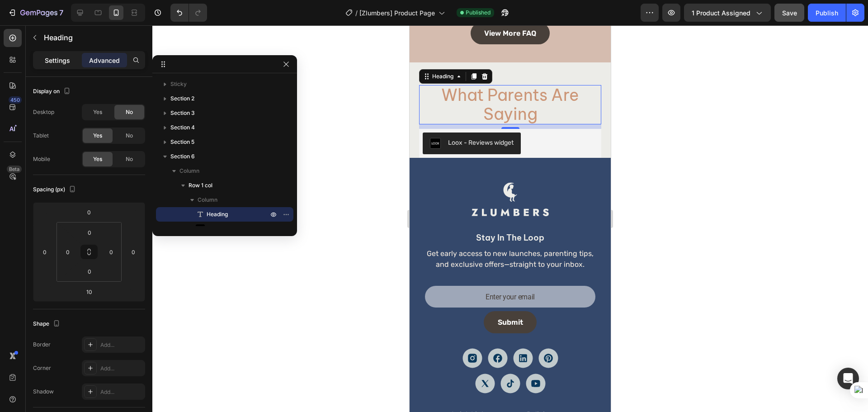
click at [62, 56] on p "Settings" at bounding box center [57, 60] width 25 height 9
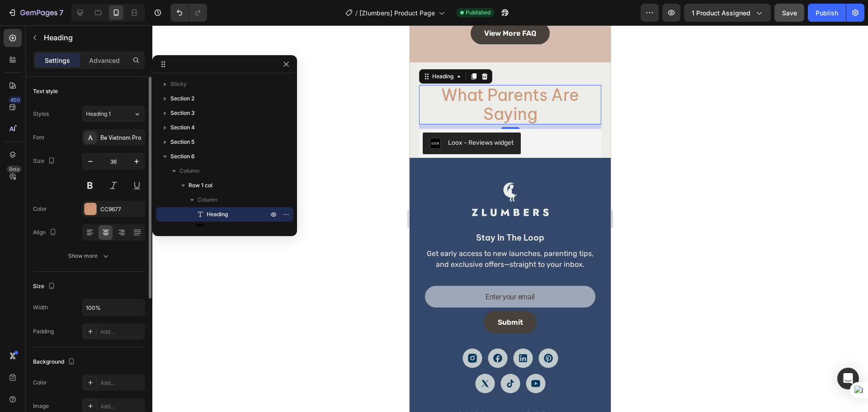
scroll to position [76, 0]
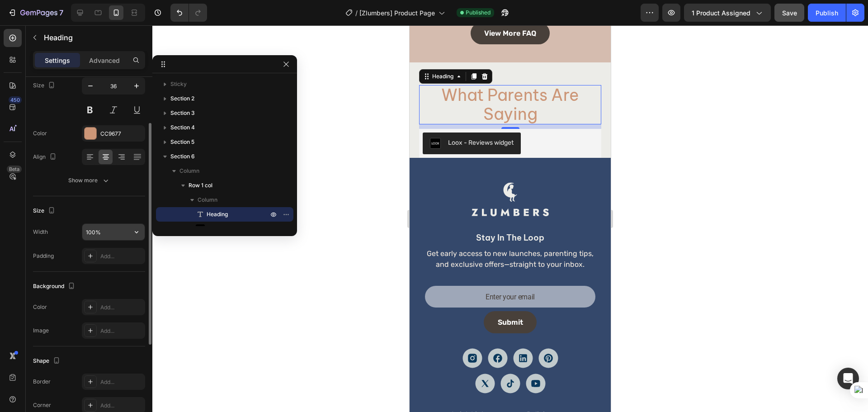
click at [104, 231] on input "100%" at bounding box center [113, 232] width 62 height 16
type input "299"
click at [87, 216] on div "Size" at bounding box center [89, 210] width 112 height 14
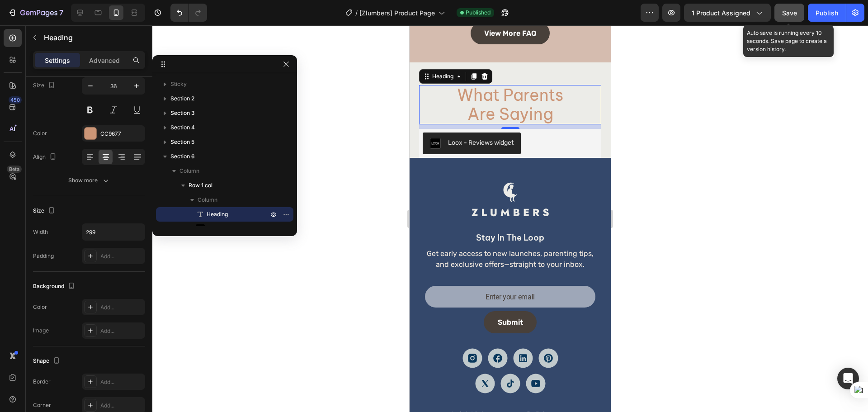
click at [792, 17] on div "Save" at bounding box center [789, 12] width 15 height 9
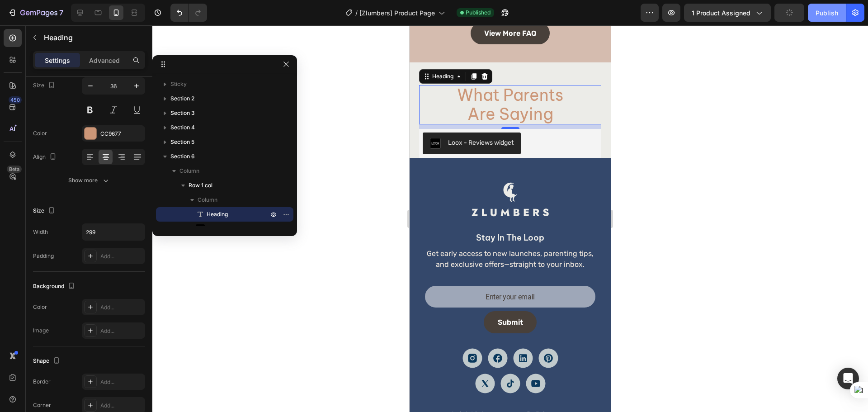
click at [818, 17] on div "Publish" at bounding box center [827, 12] width 23 height 9
click at [677, 136] on div at bounding box center [510, 218] width 716 height 387
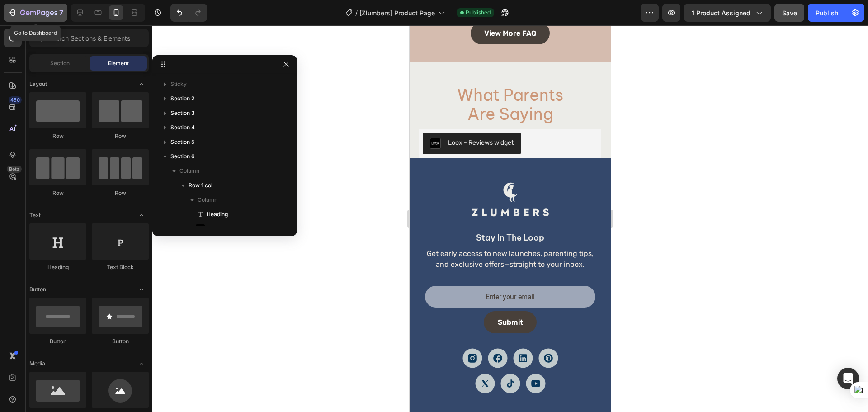
click at [29, 14] on icon "button" at bounding box center [28, 13] width 4 height 4
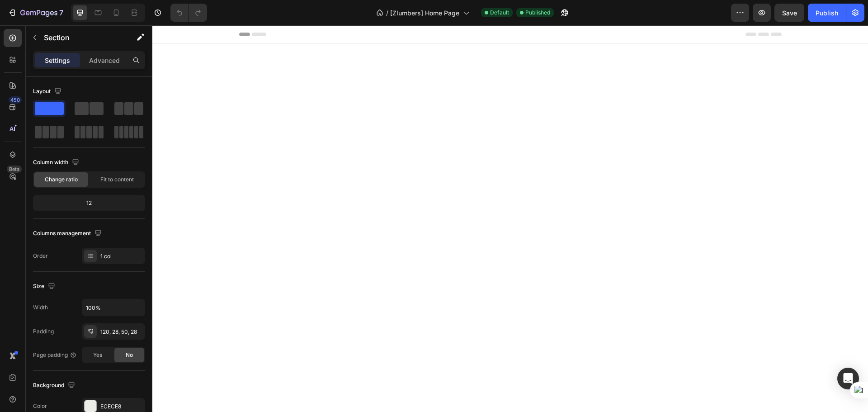
scroll to position [1153, 0]
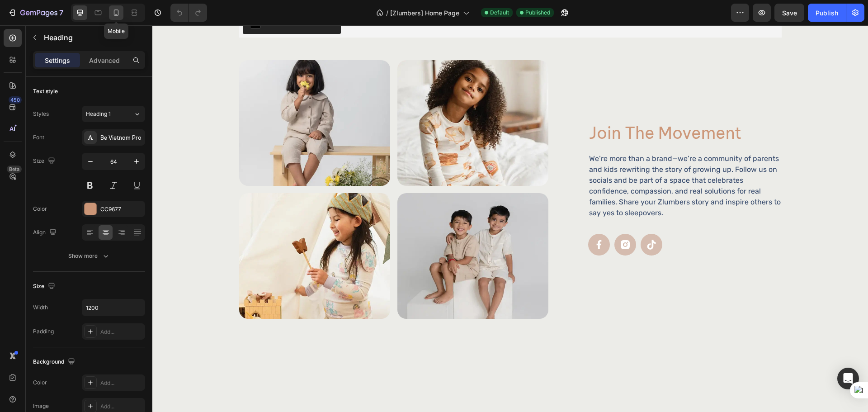
click at [116, 11] on icon at bounding box center [116, 12] width 9 height 9
type input "36"
type input "100%"
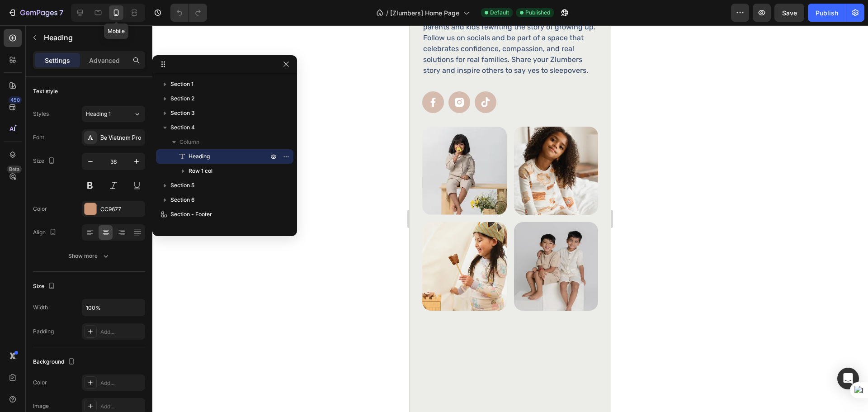
scroll to position [1332, 0]
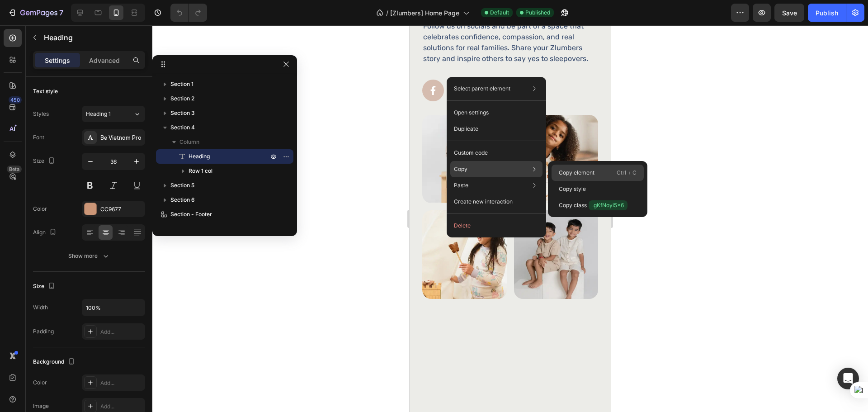
click at [555, 181] on div "Copy element Ctrl + C" at bounding box center [598, 189] width 92 height 16
